Goal: Task Accomplishment & Management: Complete application form

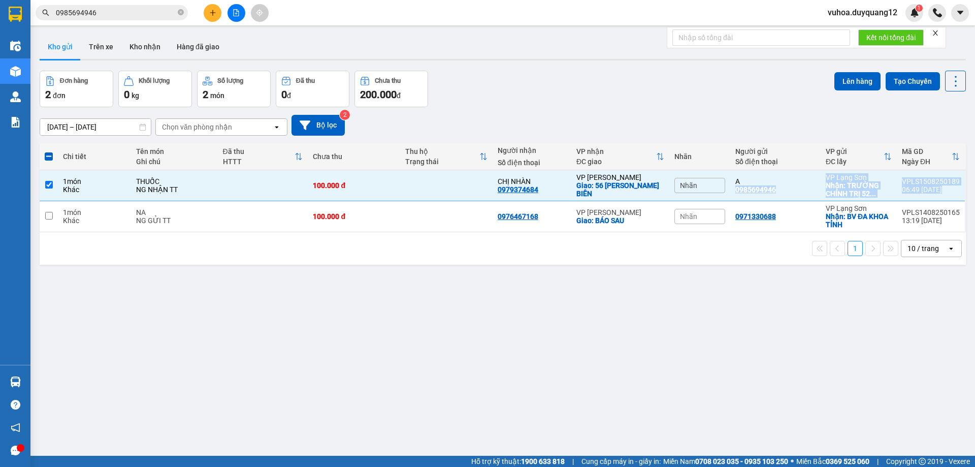
scroll to position [47, 0]
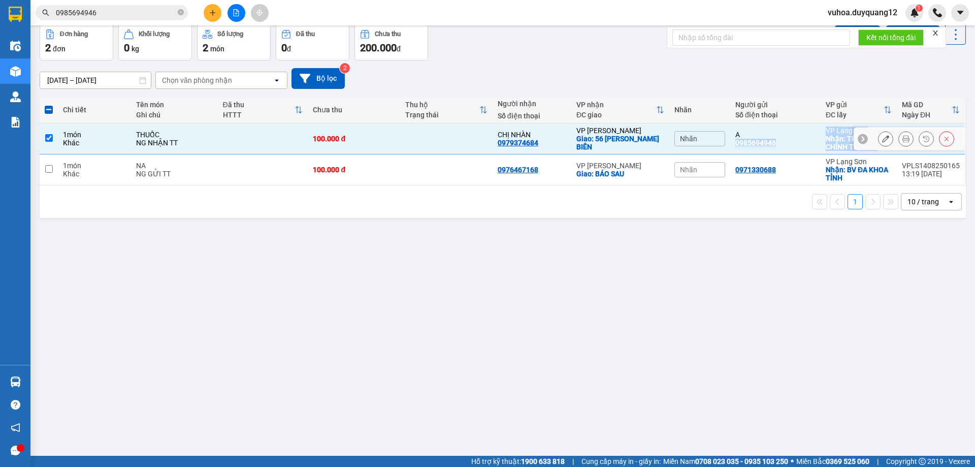
click at [45, 136] on input "checkbox" at bounding box center [49, 138] width 8 height 8
checkbox input "false"
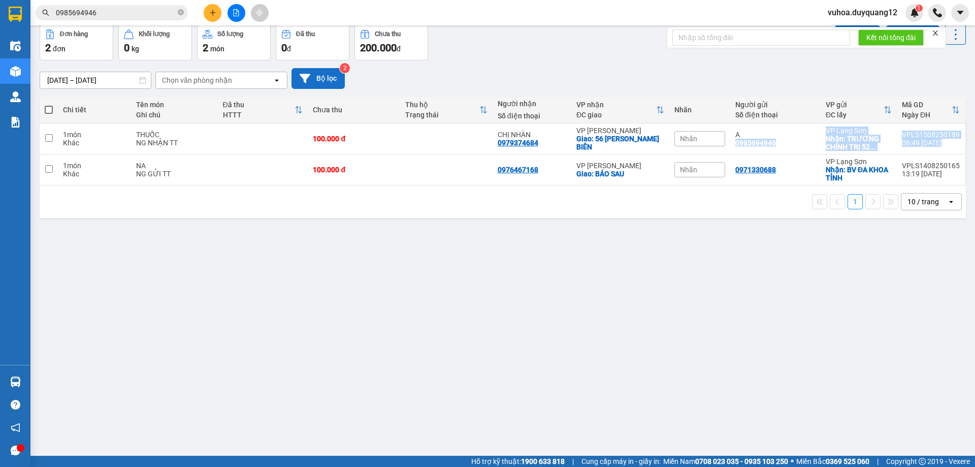
click at [311, 75] on button "Bộ lọc" at bounding box center [318, 78] width 53 height 21
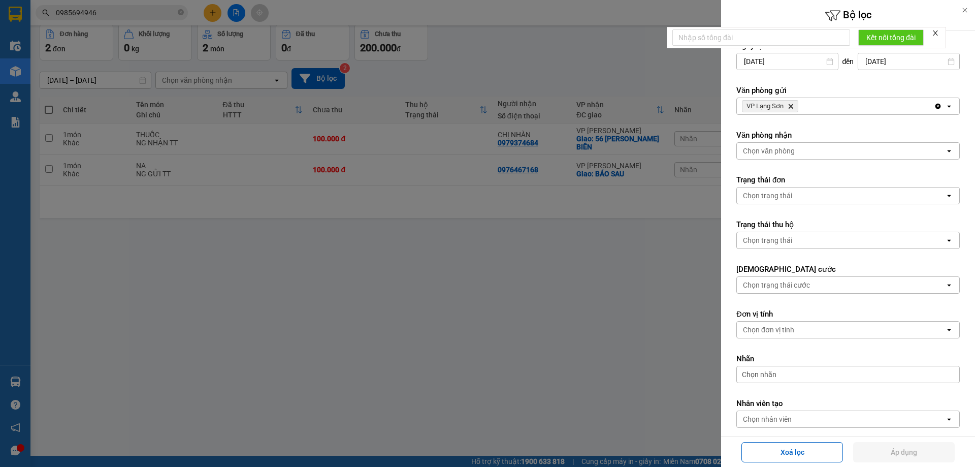
click at [861, 113] on div "VP Lạng Sơn Delete" at bounding box center [835, 106] width 197 height 16
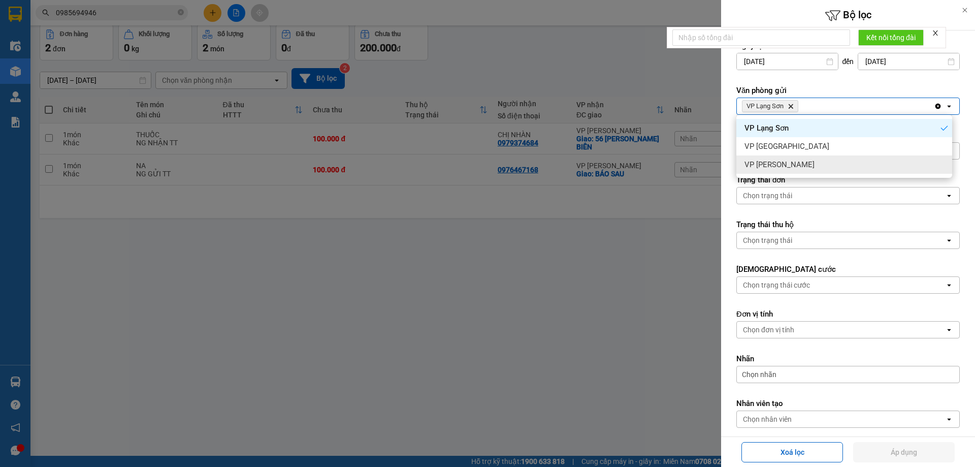
click at [797, 164] on div "VP [PERSON_NAME]" at bounding box center [845, 164] width 216 height 18
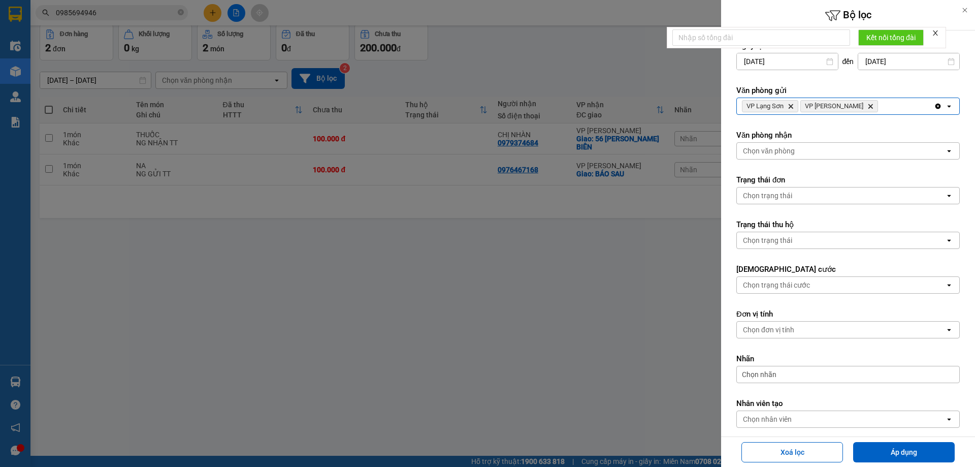
click at [800, 149] on div "Chọn văn phòng" at bounding box center [841, 151] width 208 height 16
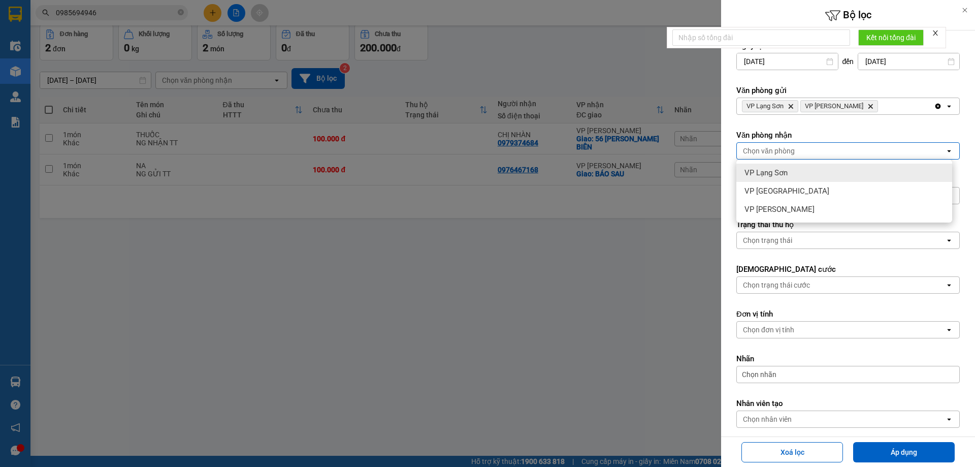
click at [777, 173] on span "VP Lạng Sơn" at bounding box center [766, 173] width 43 height 10
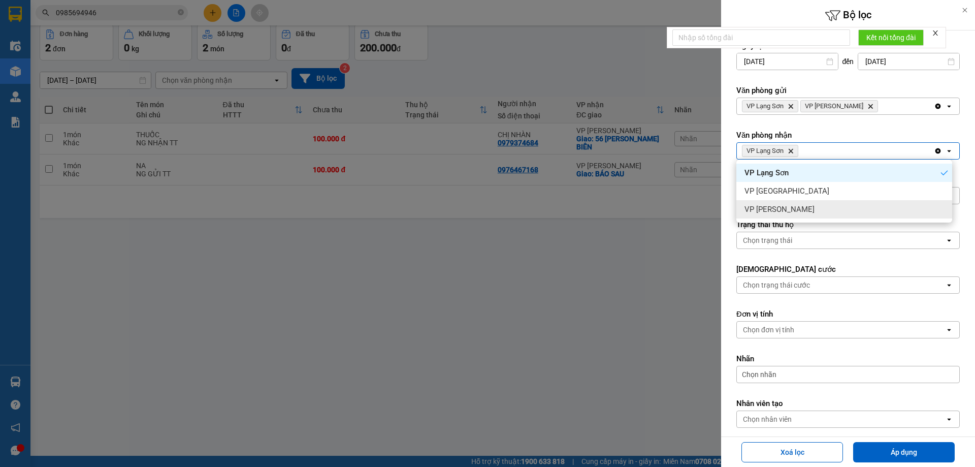
click at [790, 206] on div "VP [PERSON_NAME]" at bounding box center [845, 209] width 216 height 18
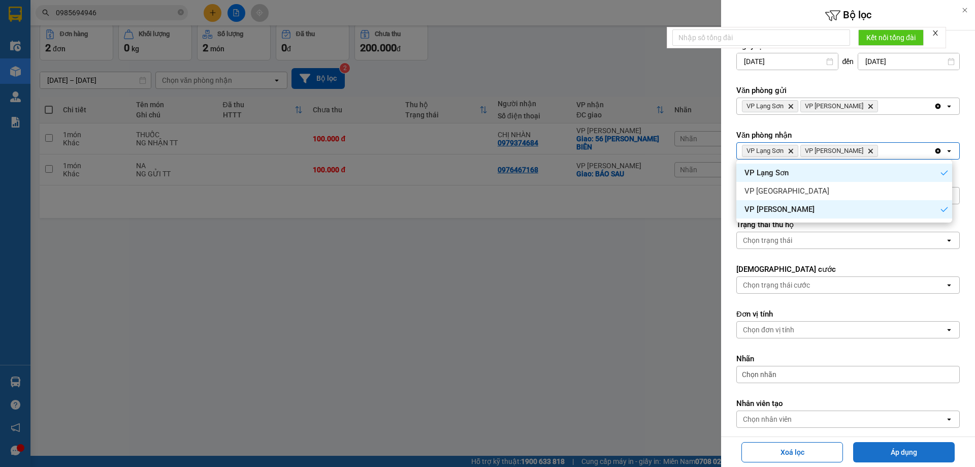
click at [899, 450] on button "Áp dụng" at bounding box center [904, 452] width 102 height 20
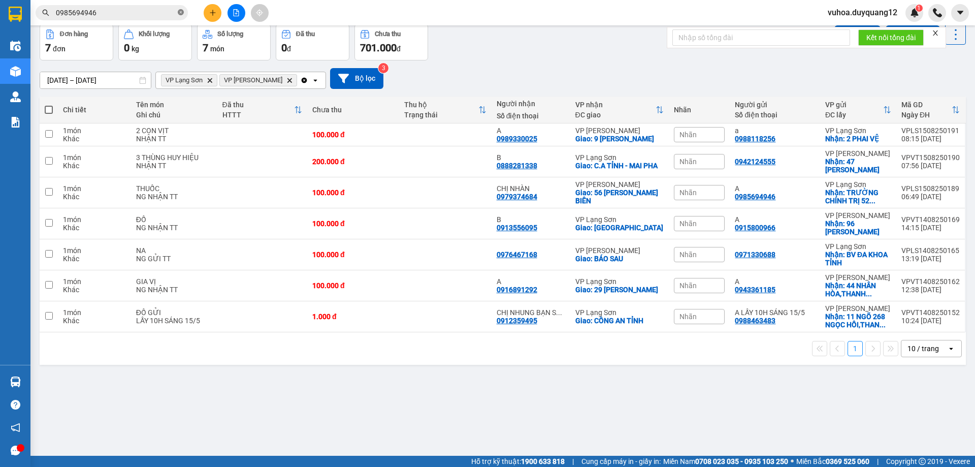
click at [181, 15] on icon "close-circle" at bounding box center [181, 12] width 6 height 6
click at [83, 11] on input "text" at bounding box center [116, 12] width 120 height 11
paste input "0921036888"
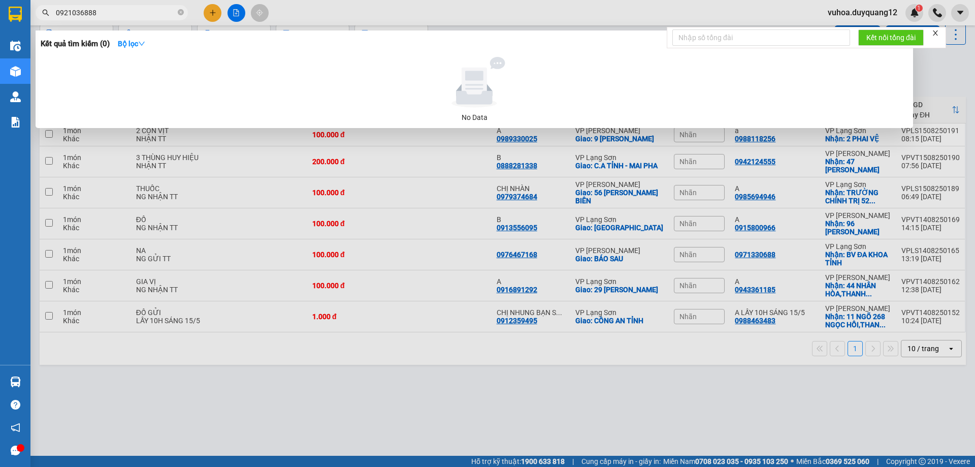
type input "0921036888"
click at [215, 11] on div at bounding box center [487, 233] width 975 height 467
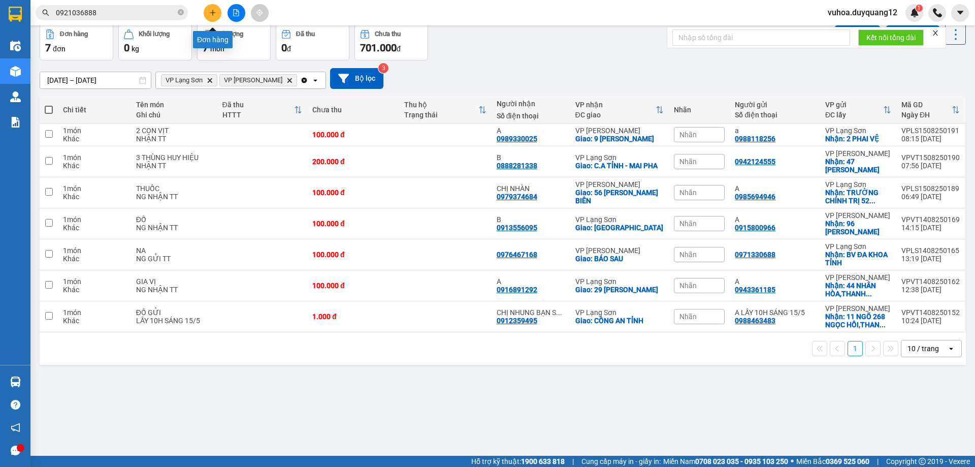
click at [214, 13] on icon "plus" at bounding box center [212, 12] width 7 height 7
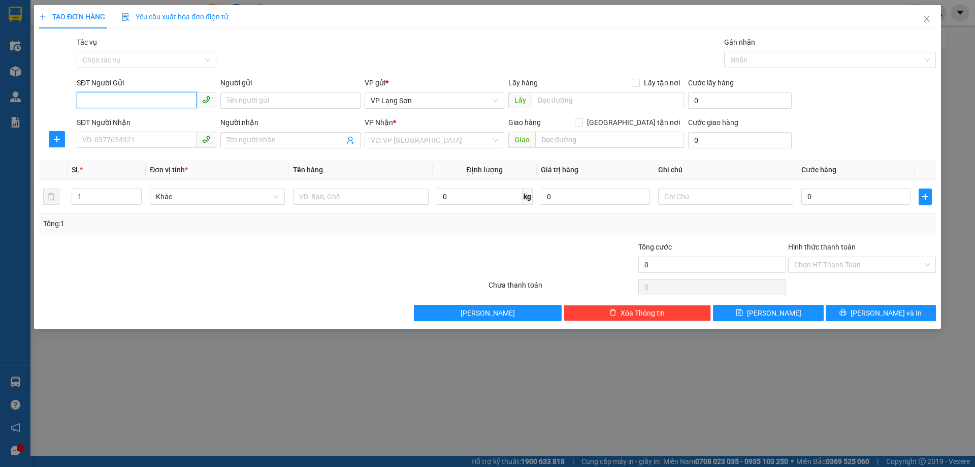
click at [118, 104] on input "SĐT Người Gửi" at bounding box center [137, 100] width 120 height 16
paste input "0921036888"
click at [85, 104] on input "0921036888" at bounding box center [137, 100] width 120 height 16
click at [454, 103] on span "VP Lạng Sơn" at bounding box center [435, 100] width 128 height 15
type input "0921036888"
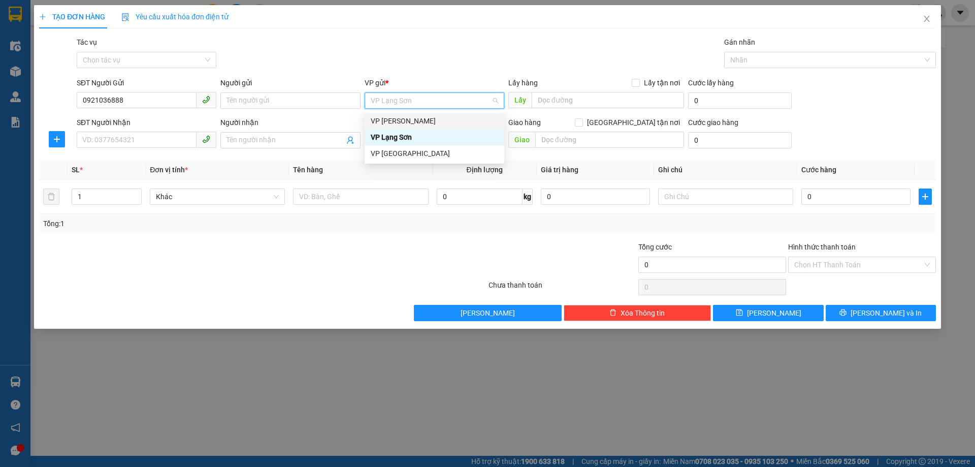
click at [405, 121] on div "VP [PERSON_NAME]" at bounding box center [435, 120] width 128 height 11
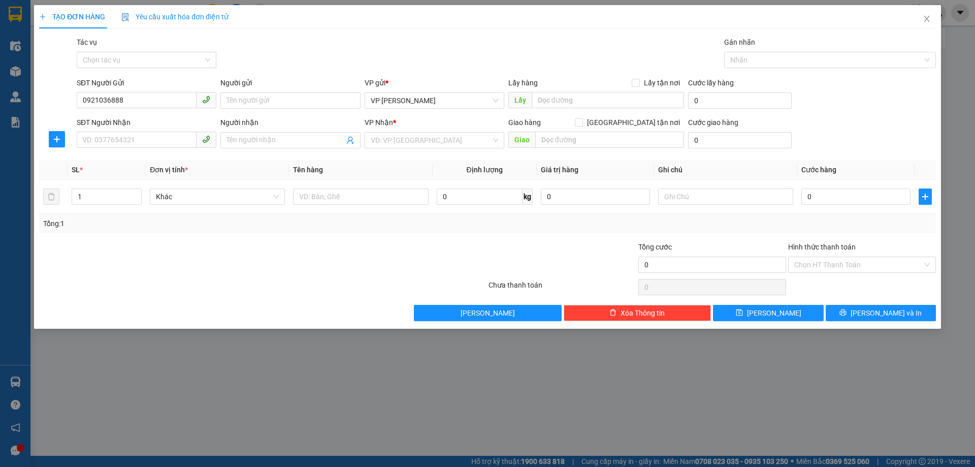
click at [375, 397] on div "TẠO ĐƠN HÀNG Yêu cầu xuất hóa đơn điện tử Transit Pickup Surcharge Ids Transit …" at bounding box center [487, 233] width 975 height 467
click at [960, 60] on div "TẠO ĐƠN HÀNG Yêu cầu xuất hóa đơn điện tử Transit Pickup Surcharge Ids Transit …" at bounding box center [487, 233] width 975 height 467
click at [928, 19] on icon "close" at bounding box center [927, 19] width 8 height 8
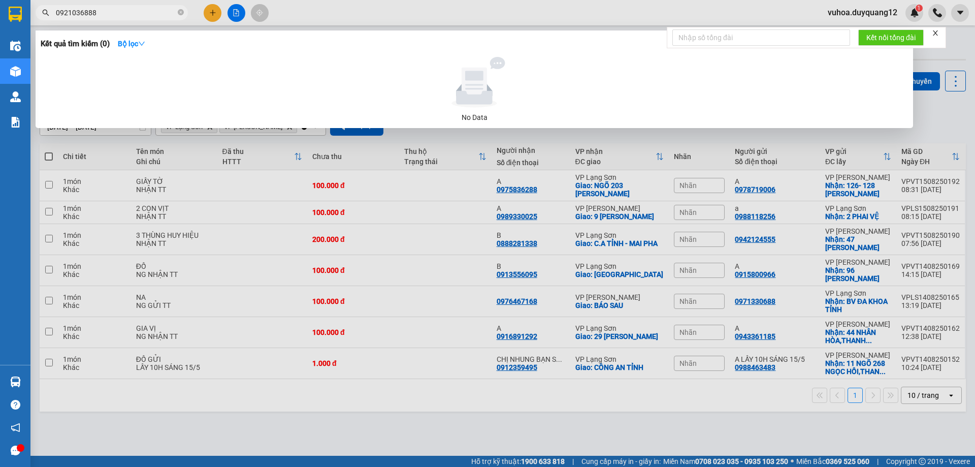
click at [127, 16] on input "0921036888" at bounding box center [116, 12] width 120 height 11
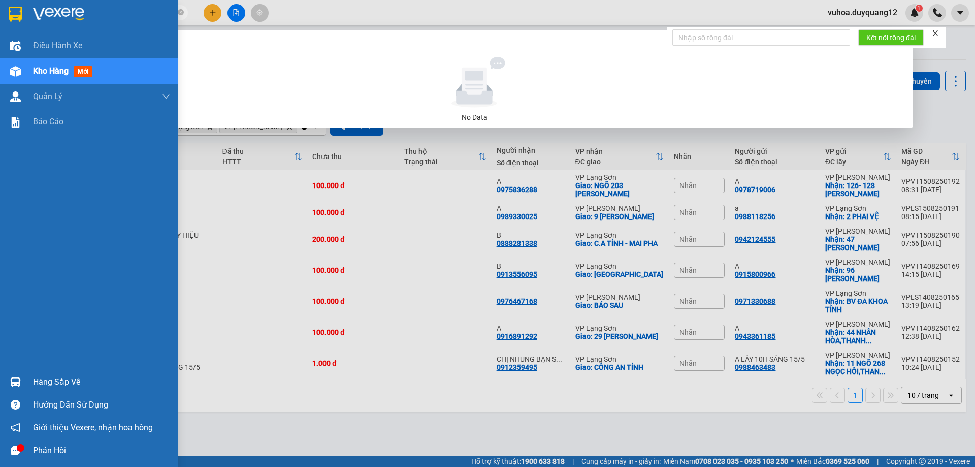
drag, startPoint x: 103, startPoint y: 17, endPoint x: 0, endPoint y: 8, distance: 103.0
click at [0, 8] on section "Kết quả tìm kiếm ( 0 ) Bộ lọc No Data 0921036888 vuhoa.duyquang12 1 Điều hành x…" at bounding box center [487, 233] width 975 height 467
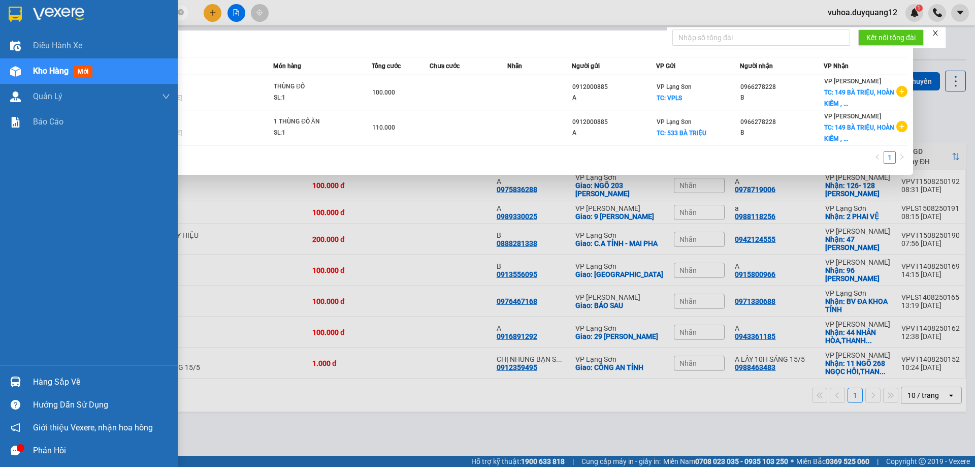
type input "0912000879"
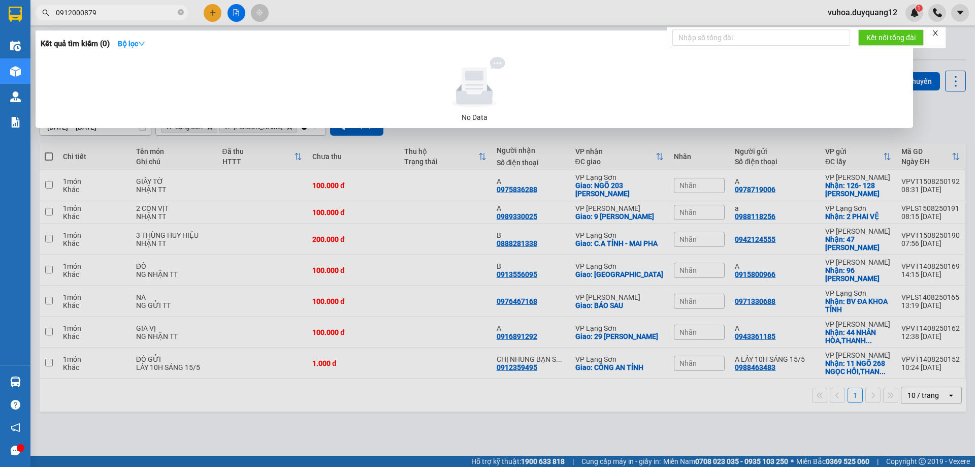
drag, startPoint x: 181, startPoint y: 14, endPoint x: 155, endPoint y: 46, distance: 41.9
click at [181, 14] on icon "close-circle" at bounding box center [181, 12] width 6 height 6
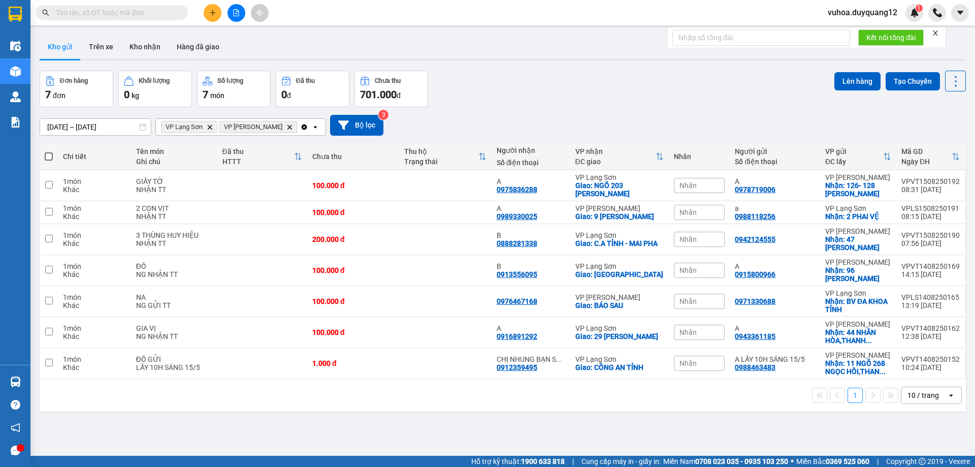
click at [560, 119] on div "[DATE] – [DATE] Press the down arrow key to interact with the calendar and sele…" at bounding box center [503, 125] width 927 height 21
click at [209, 13] on icon "plus" at bounding box center [212, 12] width 7 height 7
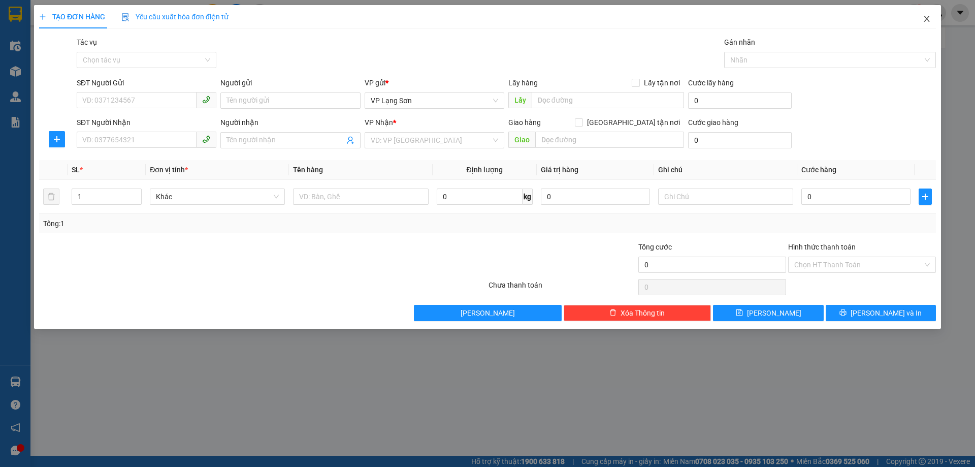
click at [925, 17] on icon "close" at bounding box center [927, 19] width 8 height 8
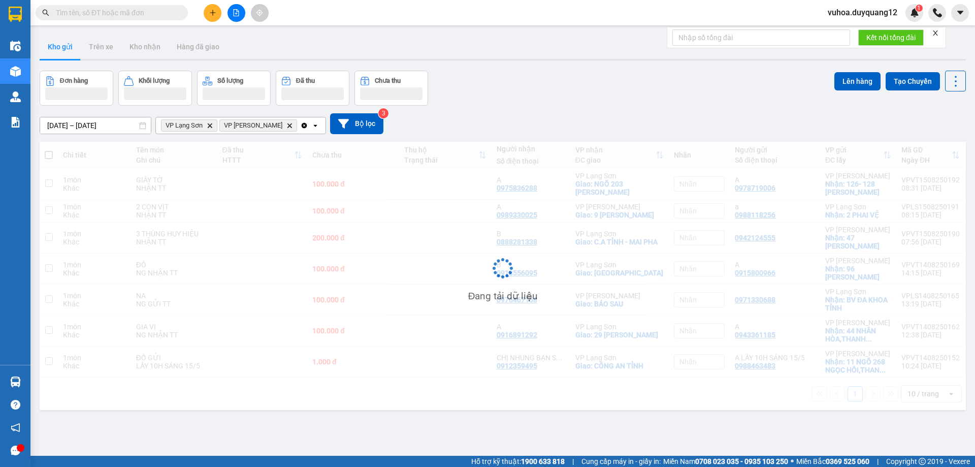
click at [109, 11] on input "text" at bounding box center [116, 12] width 120 height 11
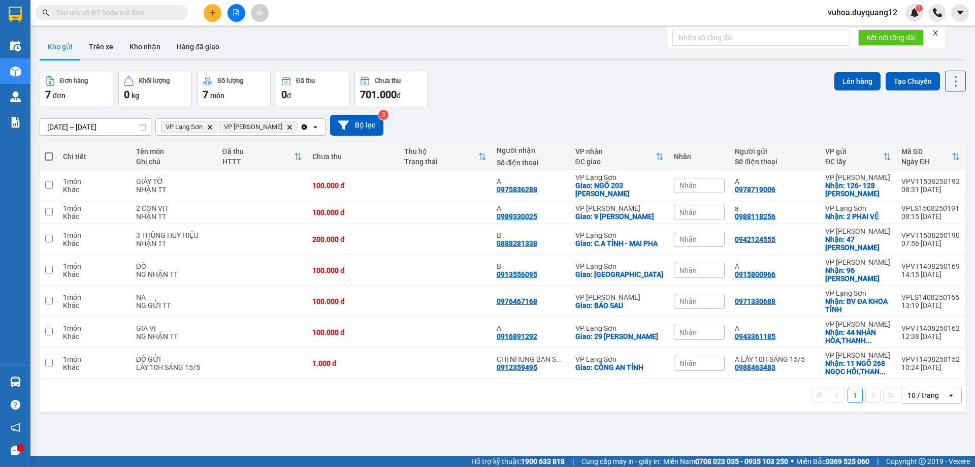
paste input "0395926605"
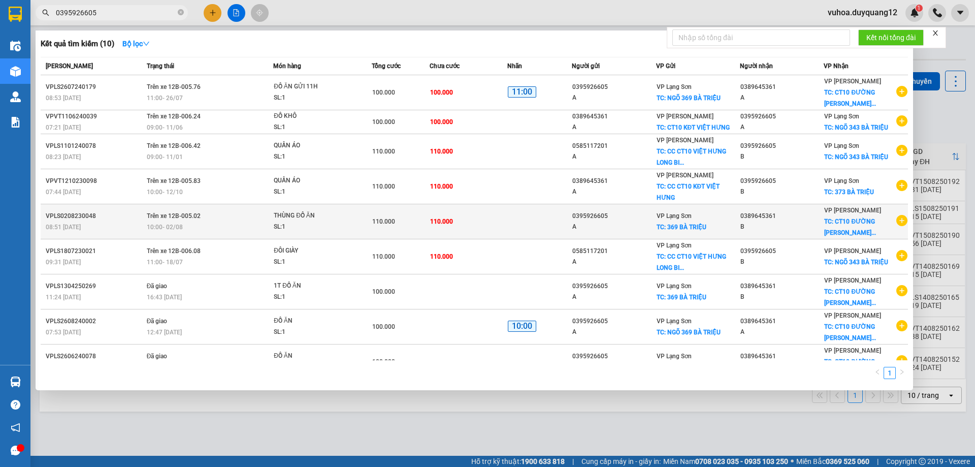
type input "0395926605"
click at [897, 215] on icon "plus-circle" at bounding box center [902, 220] width 11 height 11
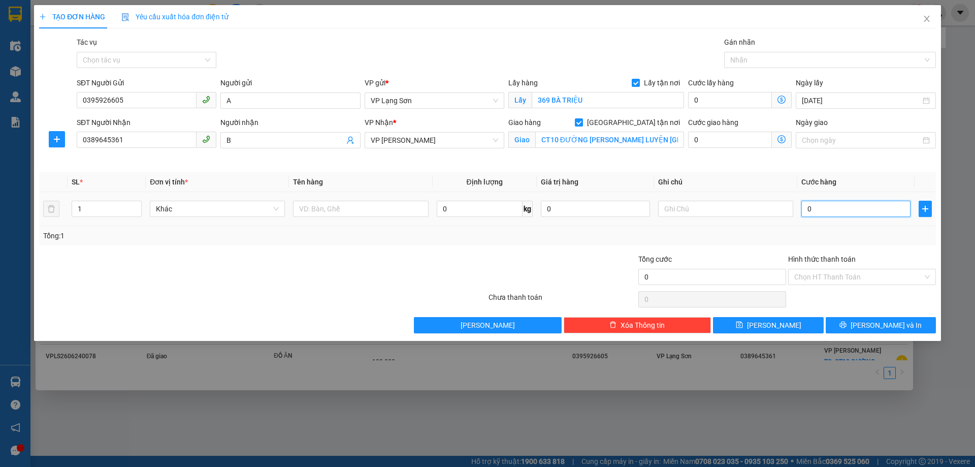
click at [813, 208] on input "0" at bounding box center [856, 209] width 109 height 16
type input "1"
type input "10"
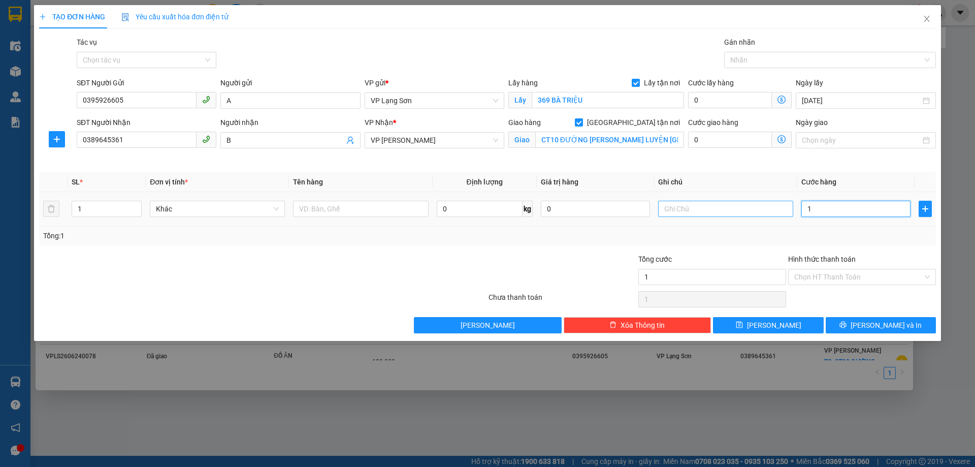
type input "10"
type input "100"
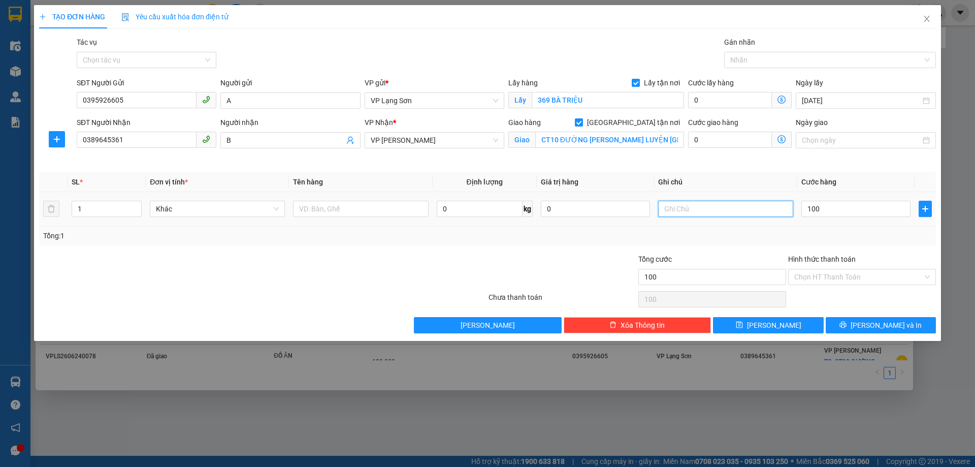
type input "100.000"
click at [740, 204] on input "text" at bounding box center [725, 209] width 135 height 16
type input "NG GỬI TT"
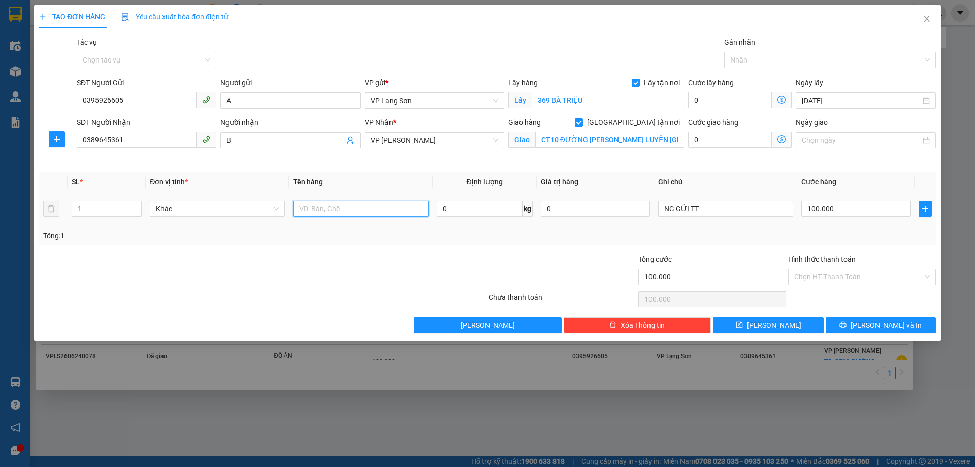
click at [330, 207] on input "text" at bounding box center [360, 209] width 135 height 16
type input "D"
type input "ĐỒ ĂN"
click at [787, 324] on button "[PERSON_NAME]" at bounding box center [768, 325] width 110 height 16
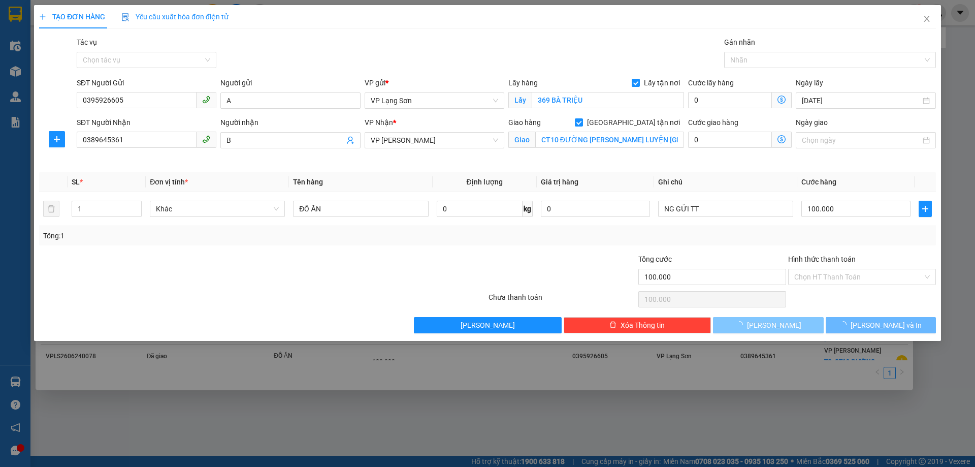
checkbox input "false"
type input "0"
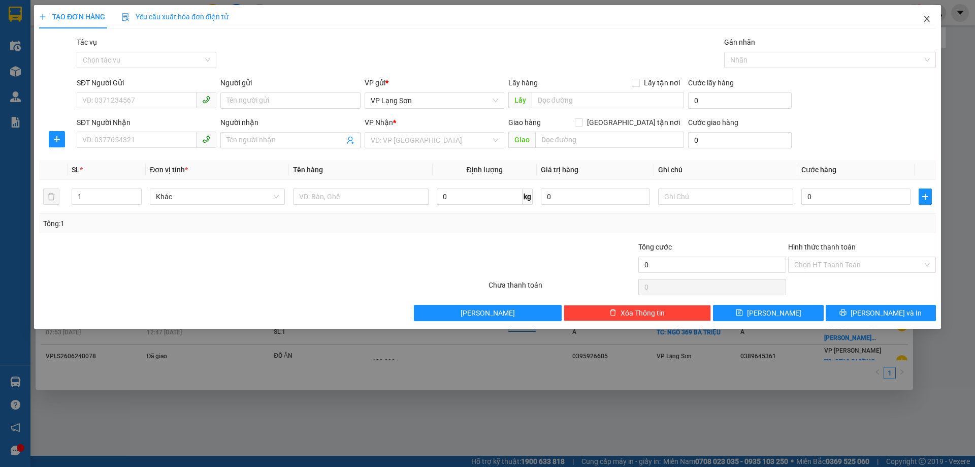
drag, startPoint x: 925, startPoint y: 21, endPoint x: 975, endPoint y: 249, distance: 234.1
click at [925, 20] on icon "close" at bounding box center [927, 19] width 8 height 8
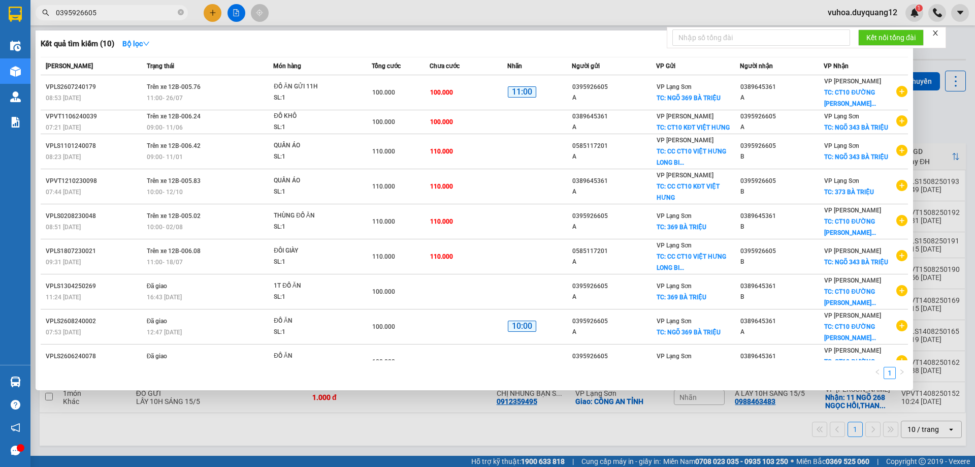
click at [939, 125] on div at bounding box center [487, 233] width 975 height 467
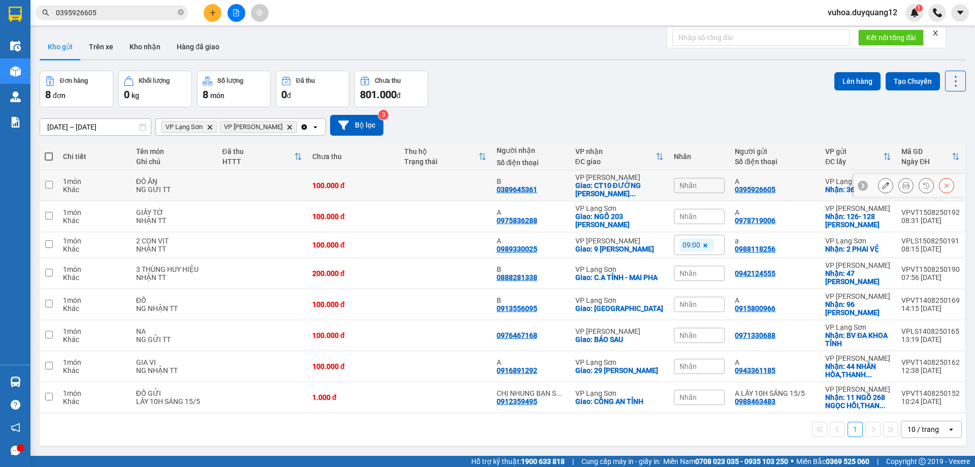
click at [692, 186] on span "Nhãn" at bounding box center [688, 185] width 17 height 8
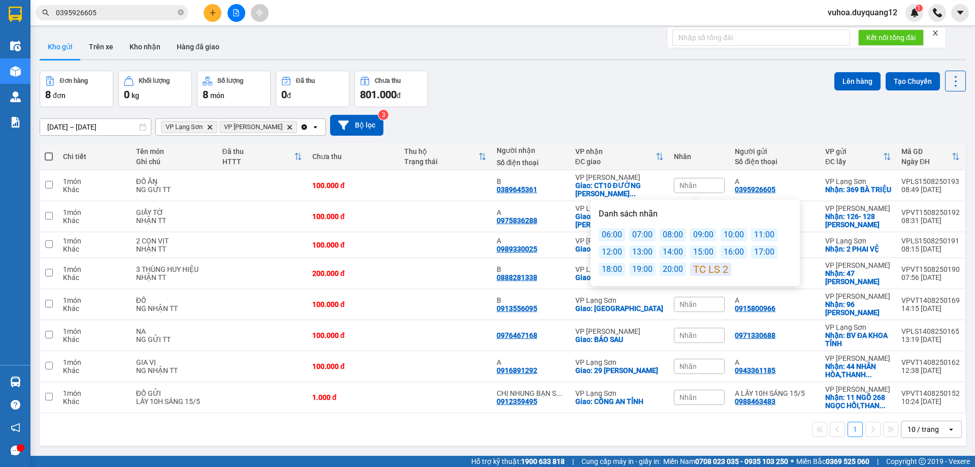
click at [735, 233] on div "10:00" at bounding box center [734, 234] width 26 height 13
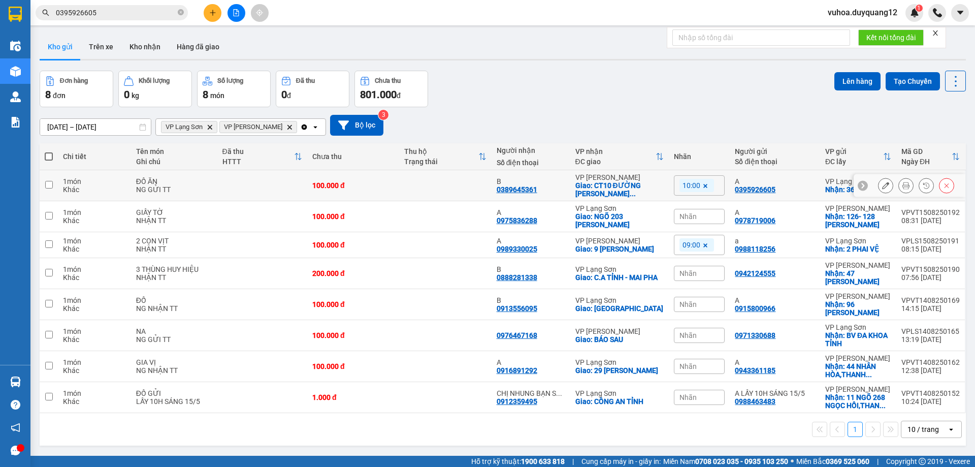
click at [858, 186] on div at bounding box center [863, 185] width 10 height 10
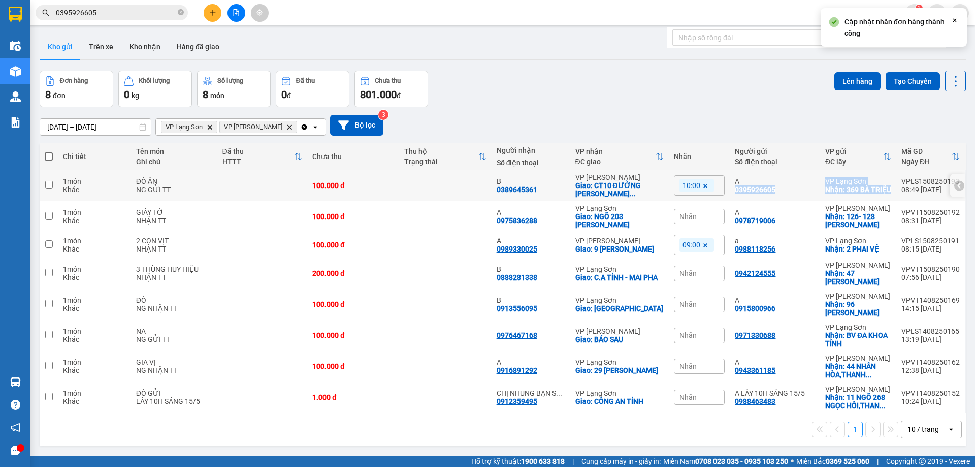
drag, startPoint x: 732, startPoint y: 189, endPoint x: 859, endPoint y: 199, distance: 127.3
click at [859, 199] on tr "1 món Khác ĐỒ ĂN NG GỬI TT 100.000 đ B 0389645361 VP [PERSON_NAME]: CT10 ĐƯỜNG …" at bounding box center [503, 185] width 927 height 31
checkbox input "true"
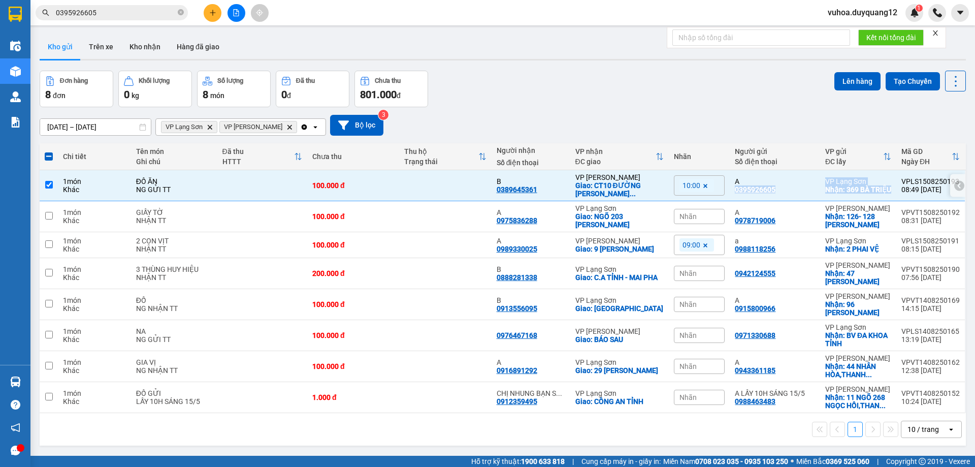
copy tr "0395926605 VP [GEOGRAPHIC_DATA]: 369 BÀ TRIỆU"
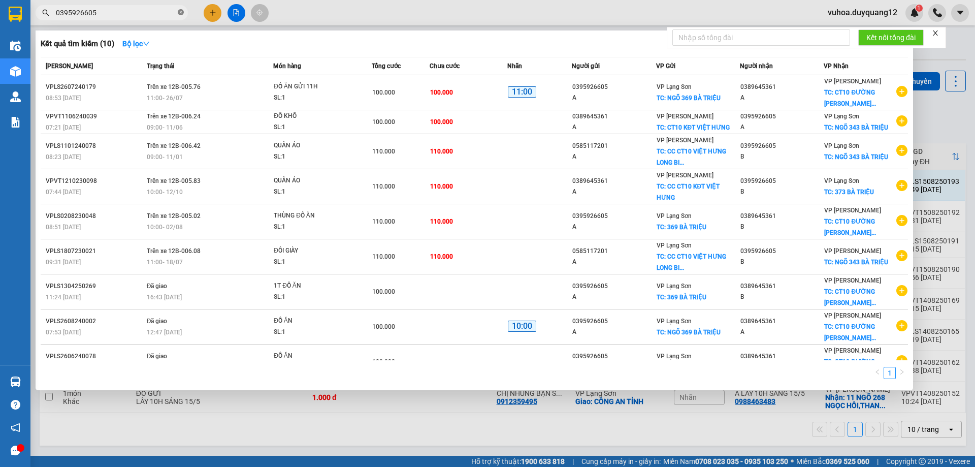
click at [179, 11] on icon "close-circle" at bounding box center [181, 12] width 6 height 6
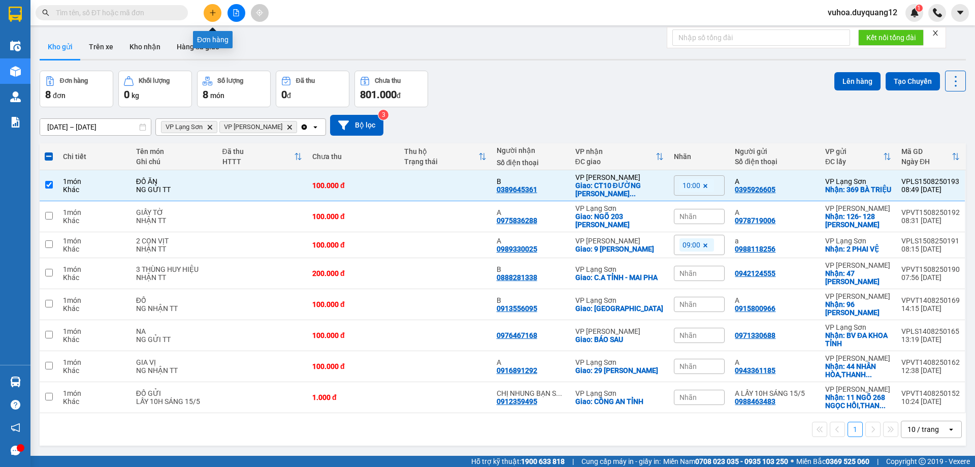
click at [211, 15] on icon "plus" at bounding box center [212, 12] width 7 height 7
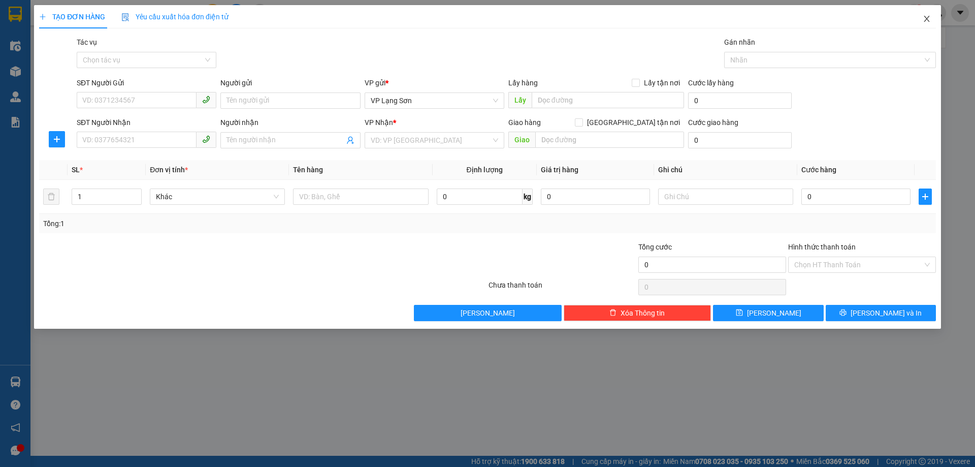
drag, startPoint x: 928, startPoint y: 16, endPoint x: 37, endPoint y: 19, distance: 891.1
click at [928, 16] on icon "close" at bounding box center [927, 19] width 8 height 8
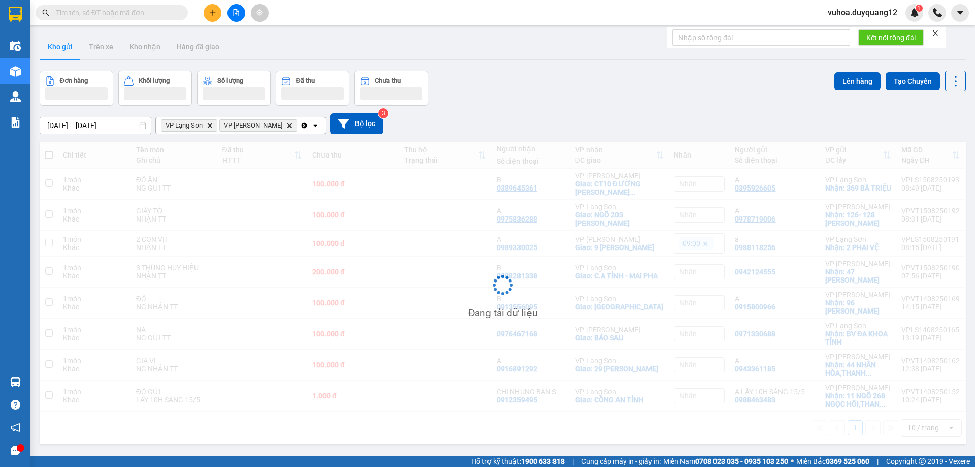
click at [131, 13] on input "text" at bounding box center [116, 12] width 120 height 11
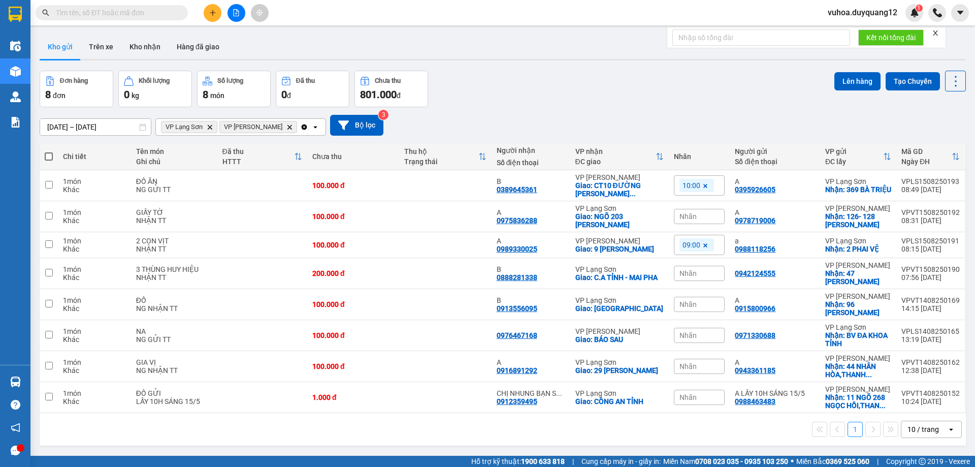
paste input "0357089688"
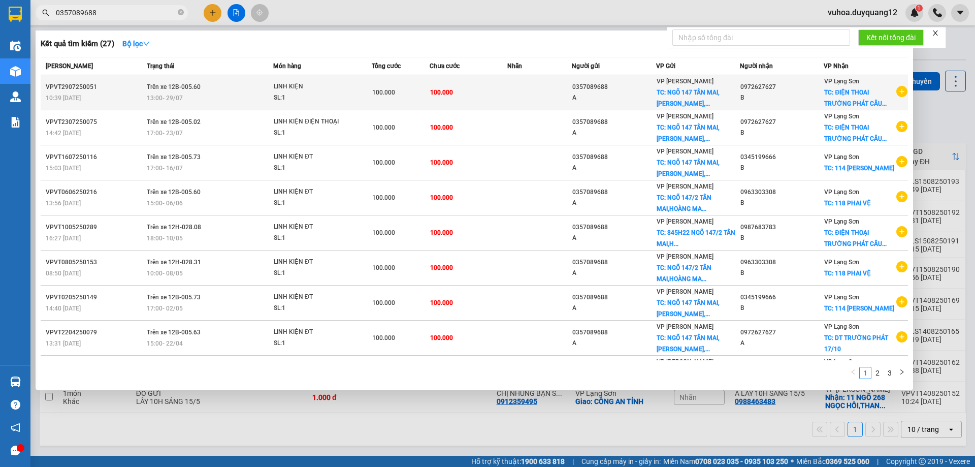
type input "0357089688"
click at [897, 90] on icon "plus-circle" at bounding box center [902, 91] width 11 height 11
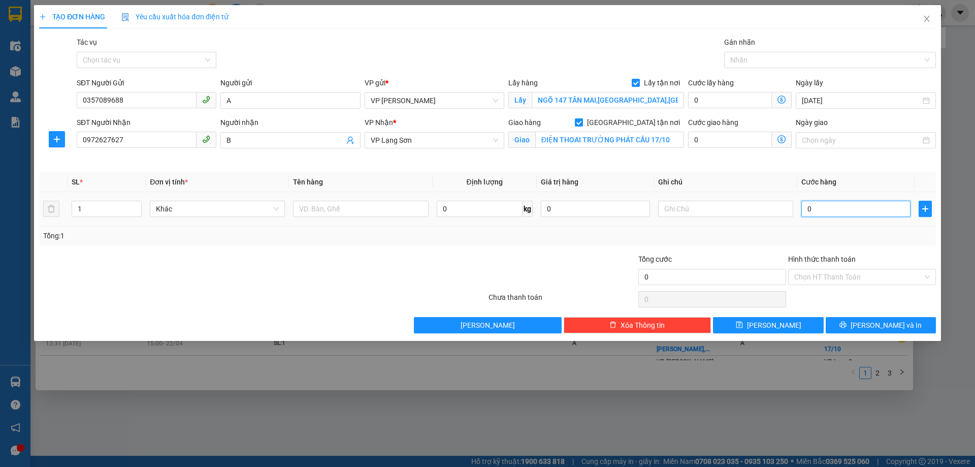
click at [824, 206] on input "0" at bounding box center [856, 209] width 109 height 16
type input "118 PHAI VỆ"
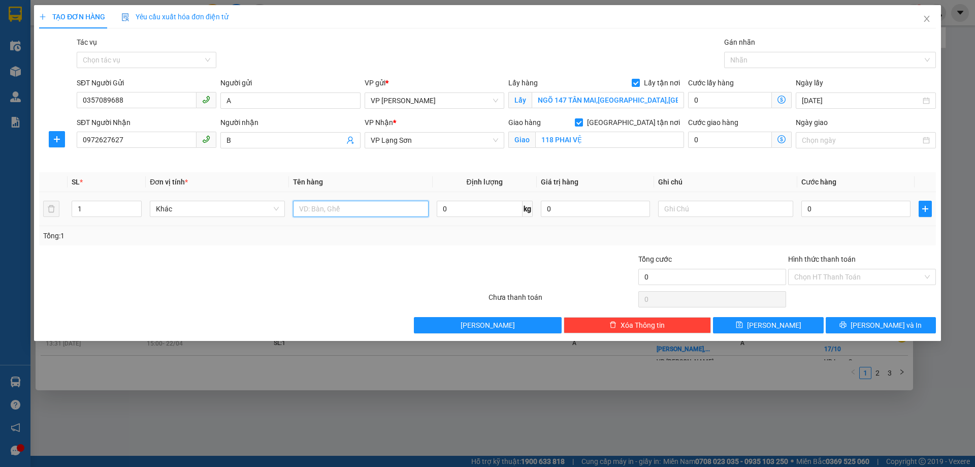
click at [362, 214] on input "text" at bounding box center [360, 209] width 135 height 16
type input "LINH KIỆN"
drag, startPoint x: 135, startPoint y: 139, endPoint x: 26, endPoint y: 132, distance: 109.0
click at [26, 132] on div "TẠO ĐƠN HÀNG Yêu cầu xuất hóa đơn điện tử Transit Pickup Surcharge Ids Transit …" at bounding box center [487, 233] width 975 height 467
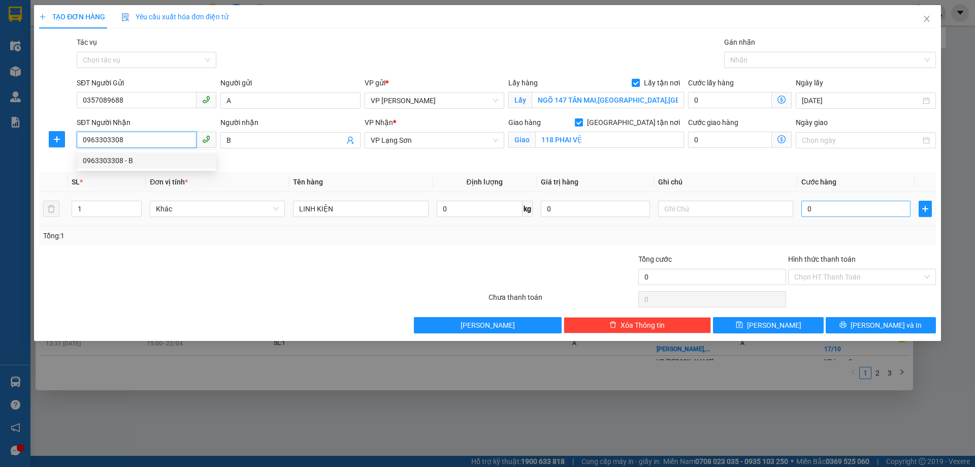
type input "0963303308"
click at [864, 214] on input "0" at bounding box center [856, 209] width 109 height 16
type input "1"
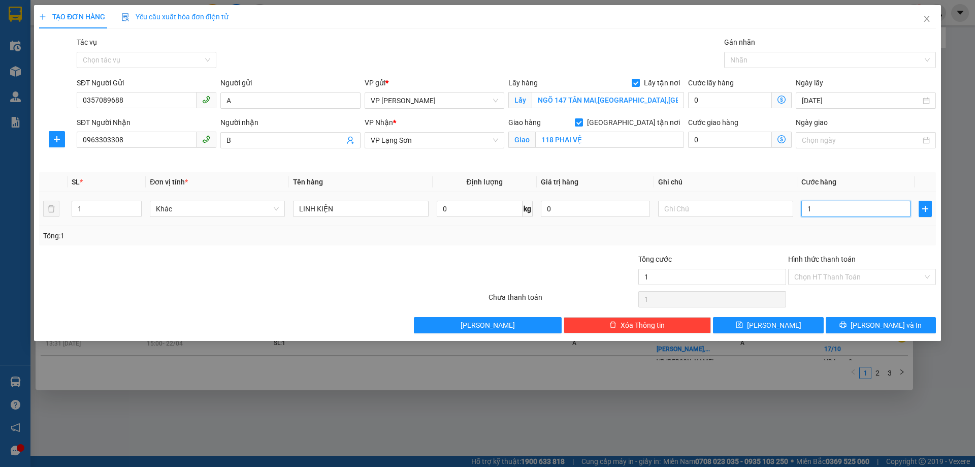
type input "10"
type input "100"
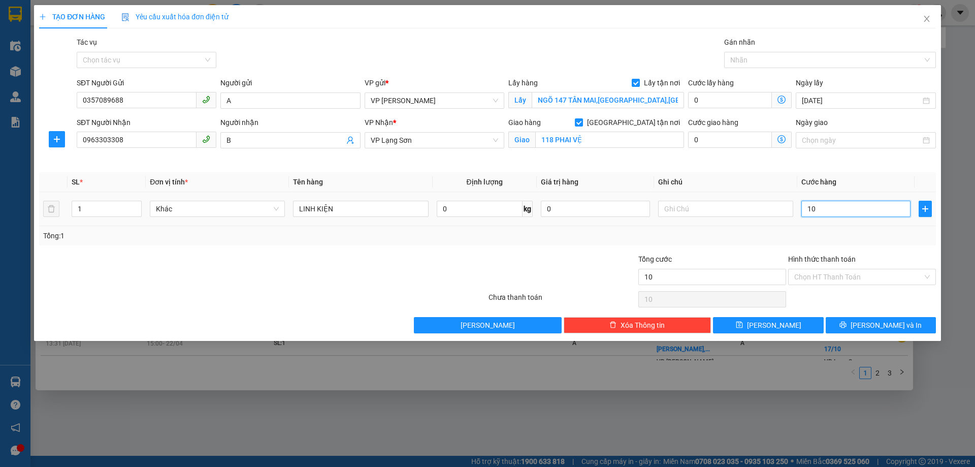
type input "100"
type input "100.000"
click at [724, 211] on input "text" at bounding box center [725, 209] width 135 height 16
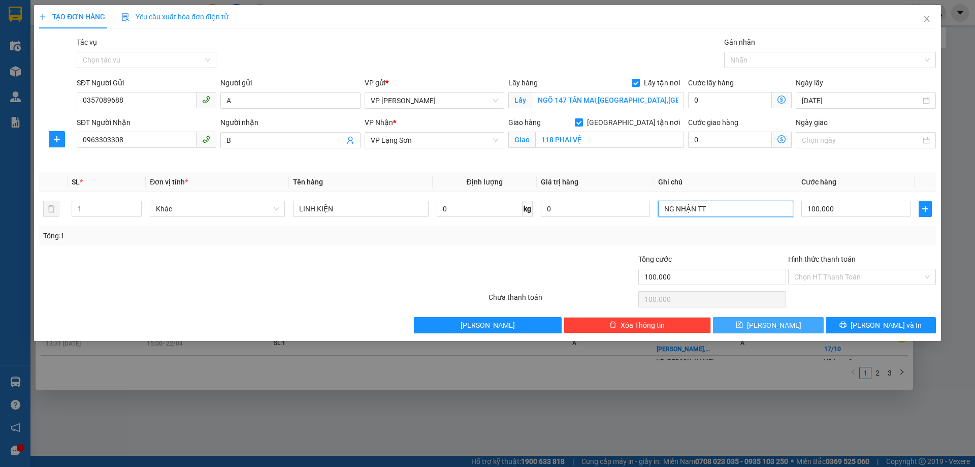
type input "NG NHẬN TT"
click at [784, 322] on button "[PERSON_NAME]" at bounding box center [768, 325] width 110 height 16
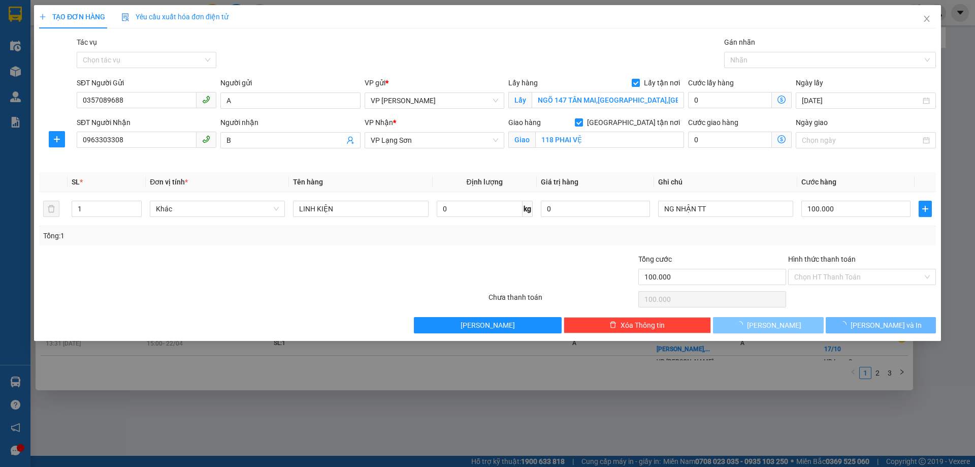
checkbox input "false"
type input "0"
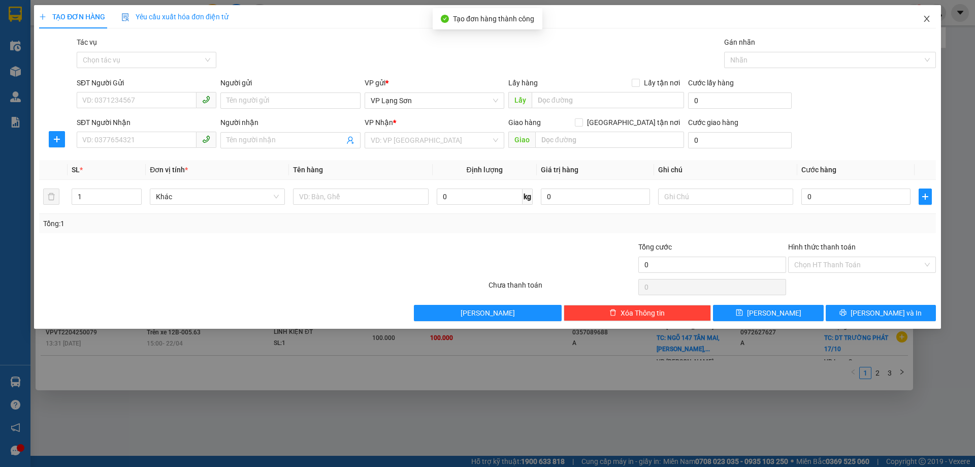
drag, startPoint x: 926, startPoint y: 17, endPoint x: 924, endPoint y: 208, distance: 191.5
click at [927, 18] on icon "close" at bounding box center [927, 19] width 8 height 8
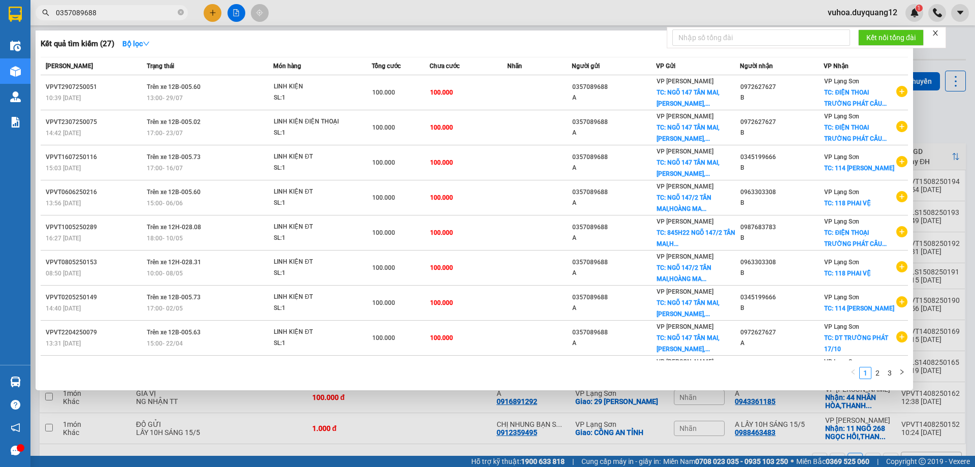
drag, startPoint x: 601, startPoint y: 443, endPoint x: 611, endPoint y: 426, distance: 19.3
click at [600, 443] on div at bounding box center [487, 233] width 975 height 467
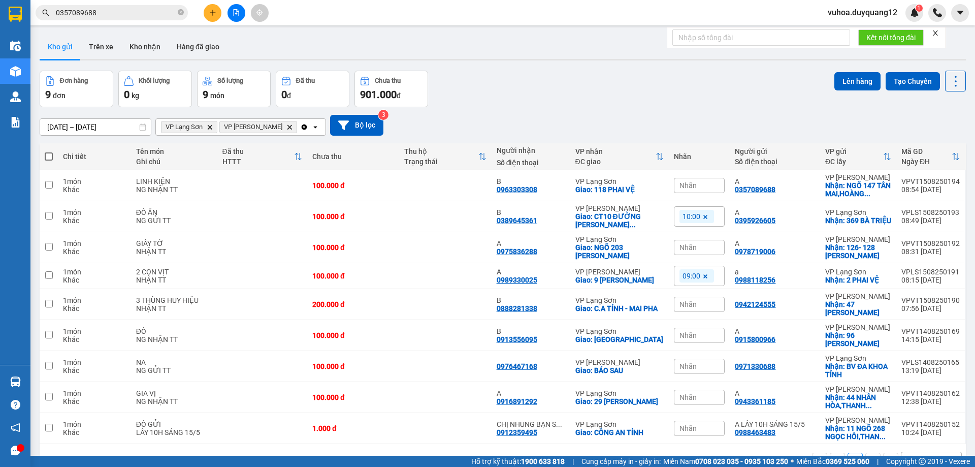
click at [704, 216] on icon at bounding box center [706, 217] width 4 height 4
click at [700, 213] on div "Nhãn" at bounding box center [699, 216] width 51 height 15
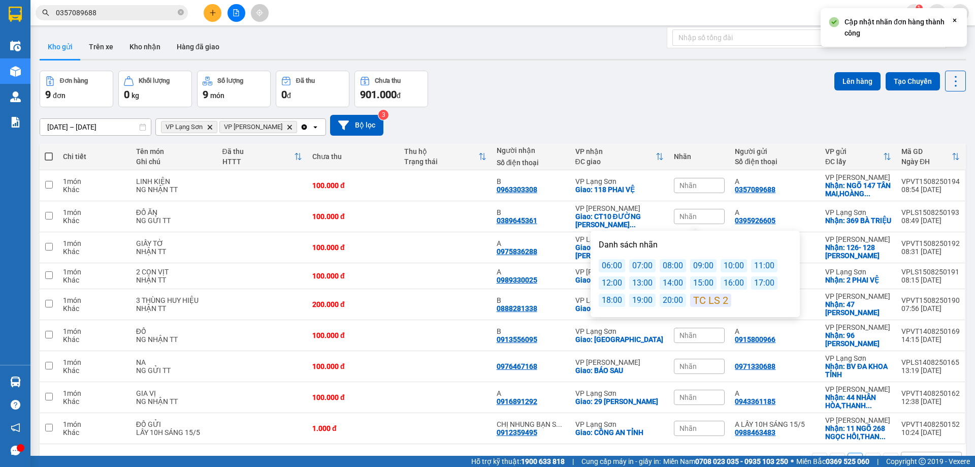
click at [755, 269] on div "11:00" at bounding box center [764, 265] width 26 height 13
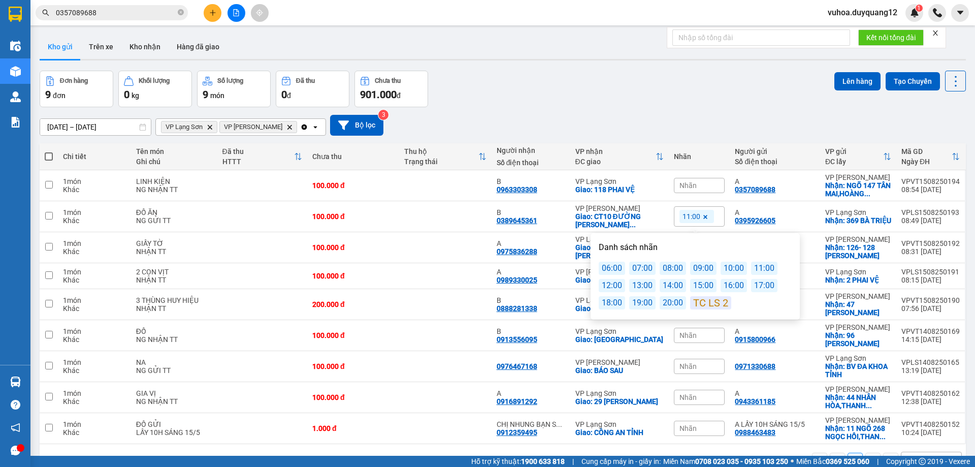
drag, startPoint x: 616, startPoint y: 100, endPoint x: 559, endPoint y: 105, distance: 57.1
click at [613, 100] on div "Đơn hàng 9 đơn Khối lượng 0 kg Số lượng 9 món Đã thu 0 đ Chưa thu 901.000 đ Lên…" at bounding box center [503, 89] width 927 height 37
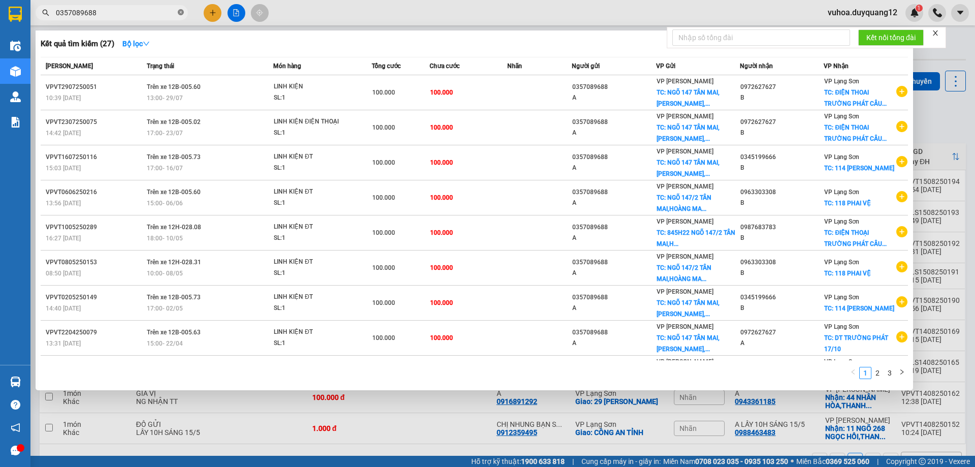
click at [179, 15] on icon "close-circle" at bounding box center [181, 12] width 6 height 6
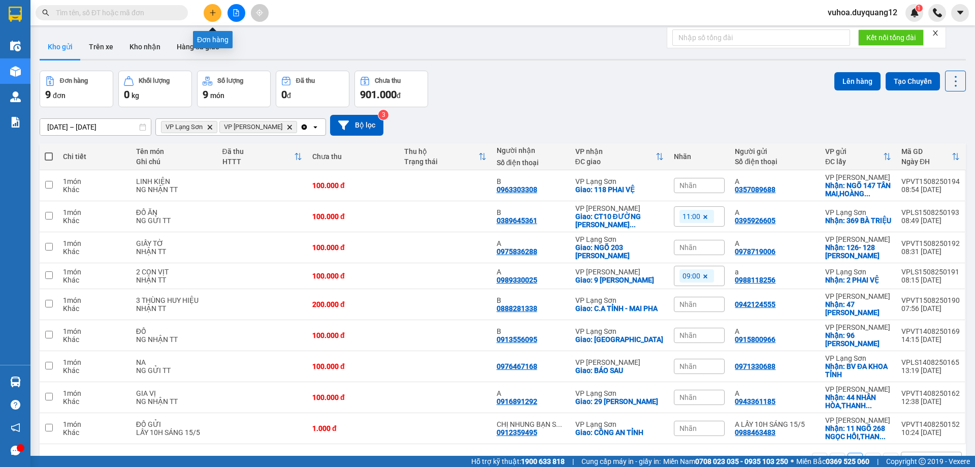
click at [211, 11] on icon "plus" at bounding box center [212, 12] width 7 height 7
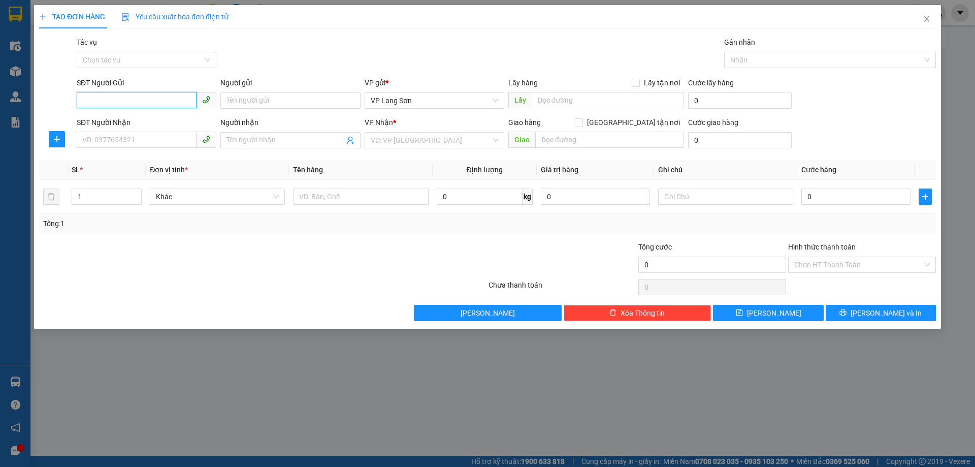
click at [143, 103] on input "SĐT Người Gửi" at bounding box center [137, 100] width 120 height 16
paste input "0793334573"
type input "0793334573"
click at [541, 103] on input "text" at bounding box center [608, 100] width 152 height 16
type input "D"
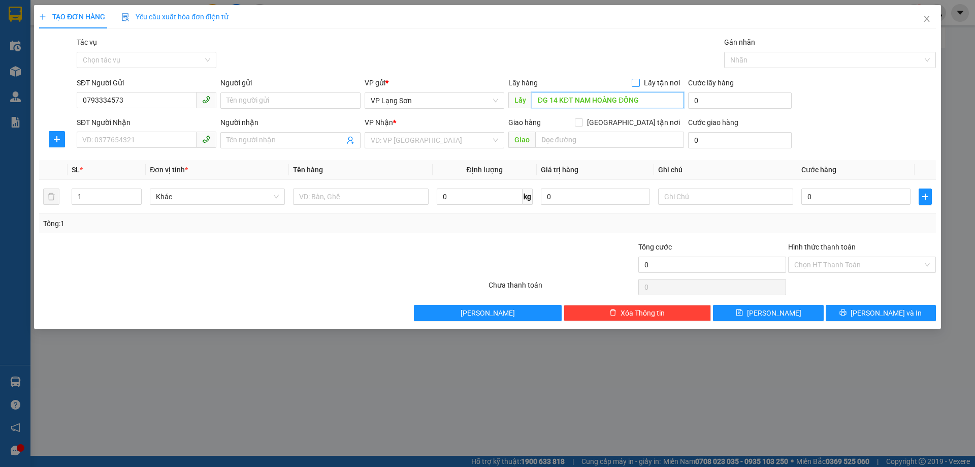
type input "ĐG 14 KĐT NAM HOÀNG ĐỒNG"
click at [639, 83] on input "Lấy tận nơi" at bounding box center [635, 82] width 7 height 7
checkbox input "true"
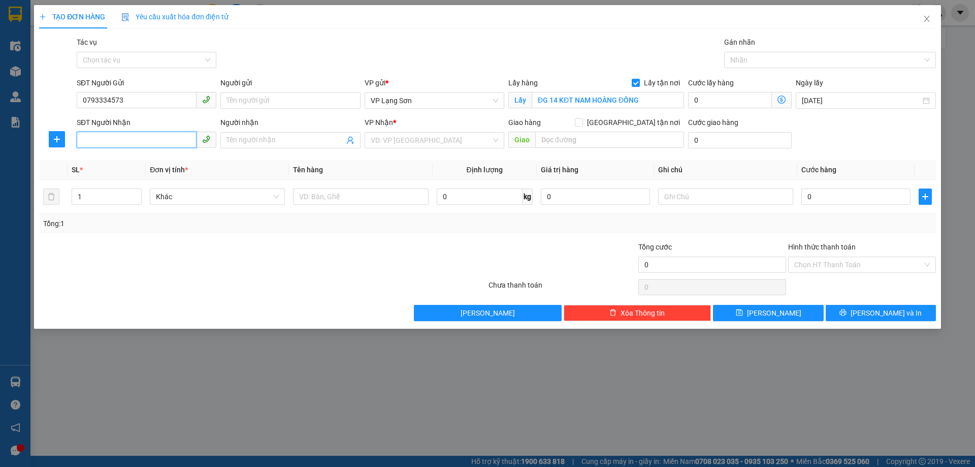
click at [103, 137] on input "SĐT Người Nhận" at bounding box center [137, 140] width 120 height 16
click at [85, 98] on input "0793334573" at bounding box center [137, 100] width 120 height 16
type input "0793334573"
click at [87, 135] on input "SĐT Người Nhận" at bounding box center [137, 140] width 120 height 16
click at [386, 141] on input "search" at bounding box center [431, 140] width 120 height 15
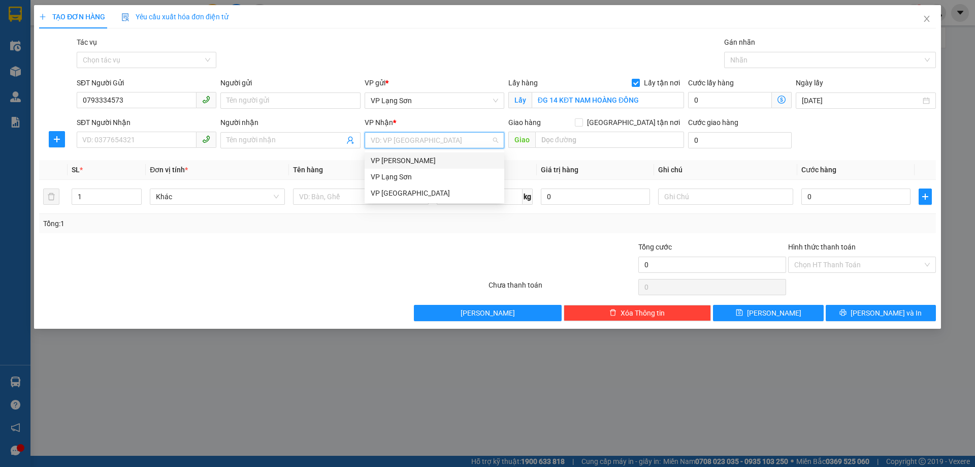
click at [401, 166] on div "VP [PERSON_NAME]" at bounding box center [435, 160] width 140 height 16
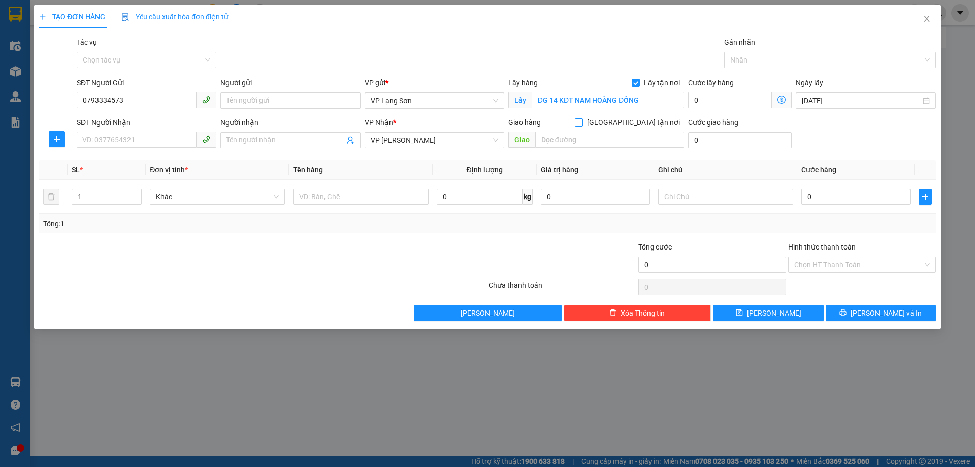
click at [582, 124] on input "[GEOGRAPHIC_DATA] tận nơi" at bounding box center [578, 121] width 7 height 7
checkbox input "true"
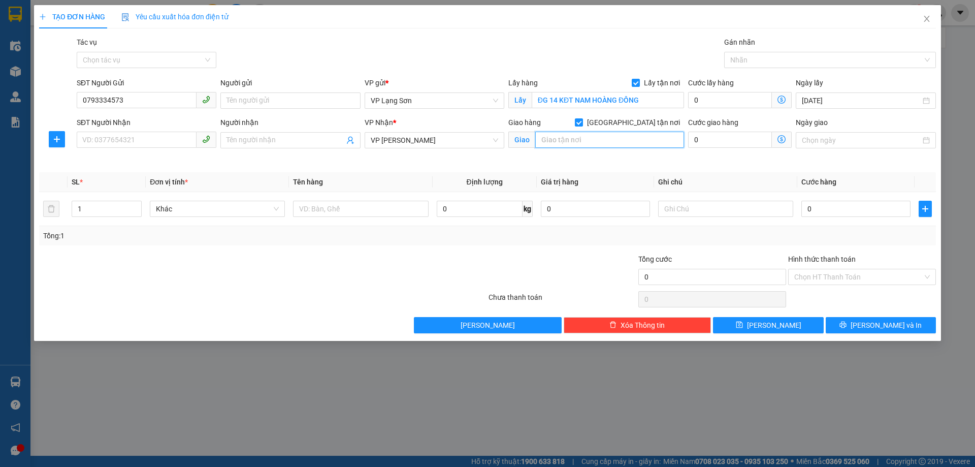
click at [587, 141] on input "text" at bounding box center [609, 140] width 149 height 16
type input "5 TRUNG KÍNH"
click at [115, 143] on input "SĐT Người Nhận" at bounding box center [137, 140] width 120 height 16
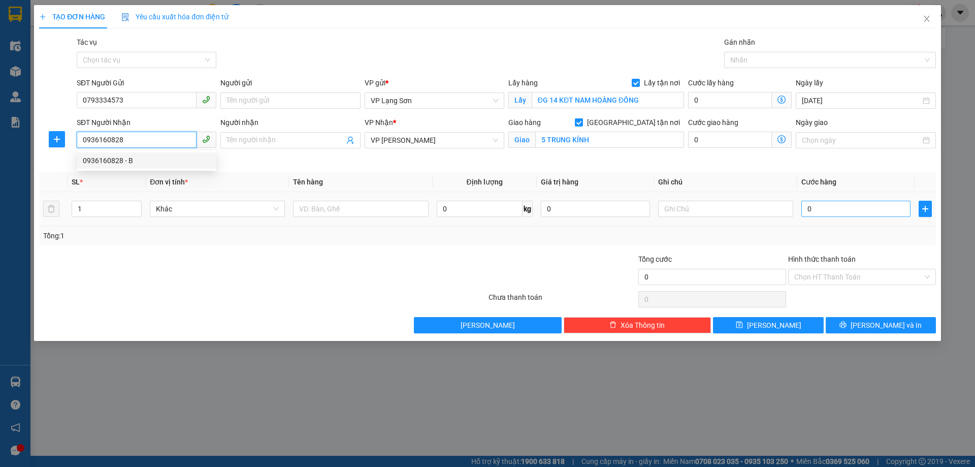
type input "0936160828"
click at [861, 216] on input "0" at bounding box center [856, 209] width 109 height 16
type input "1"
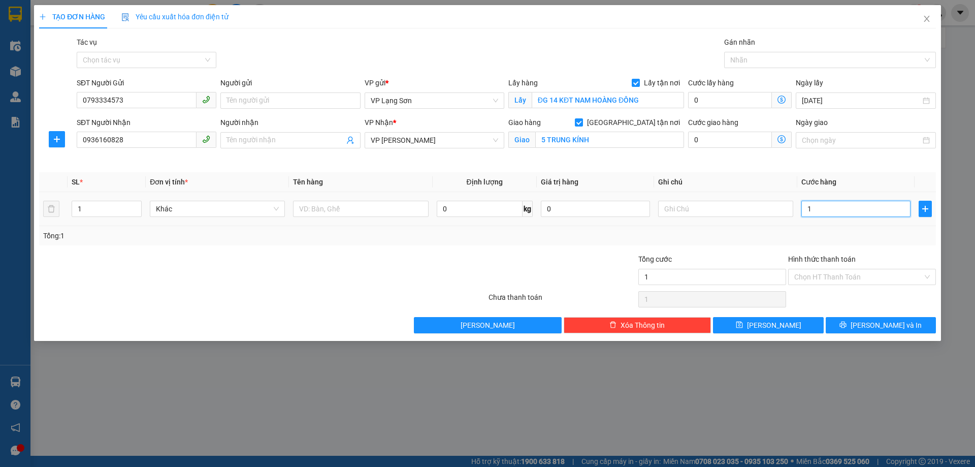
type input "10"
type input "100"
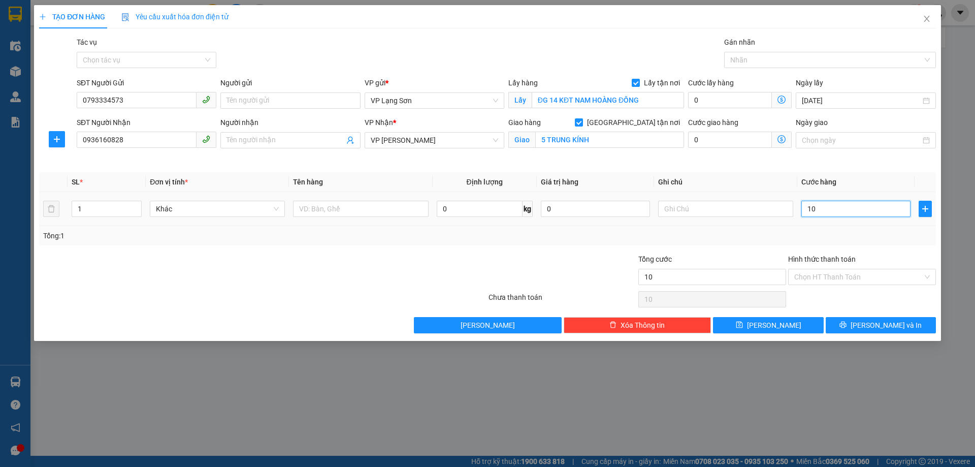
type input "100"
type input "100.000"
drag, startPoint x: 724, startPoint y: 207, endPoint x: 720, endPoint y: 202, distance: 6.5
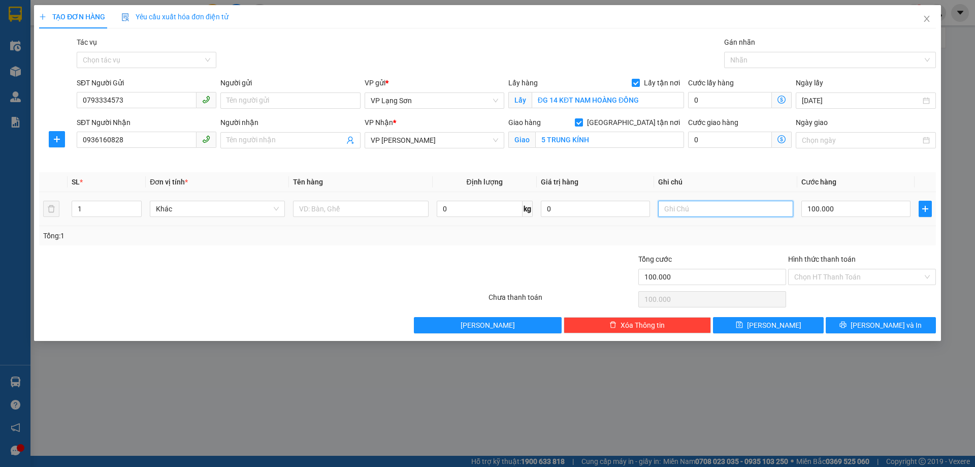
click at [722, 205] on input "text" at bounding box center [725, 209] width 135 height 16
type input "NG NHẬN TT"
click at [314, 211] on input "text" at bounding box center [360, 209] width 135 height 16
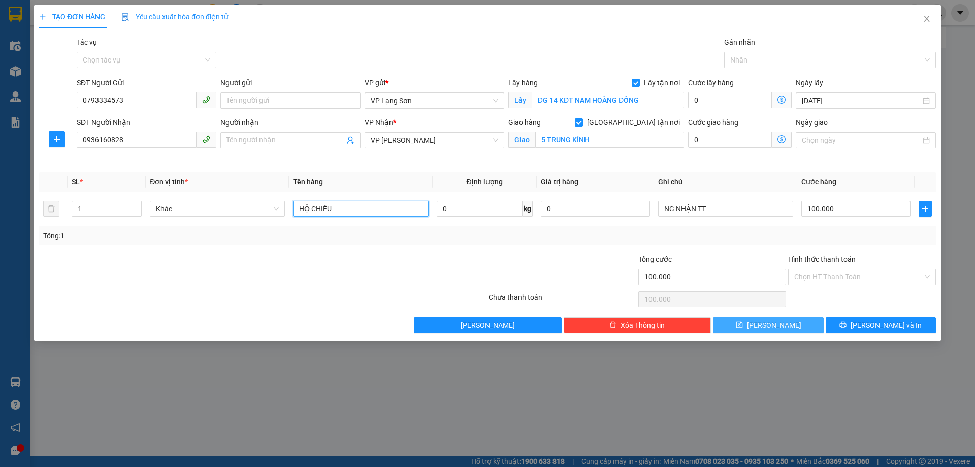
type input "HỘ CHIẾU"
click at [796, 325] on button "[PERSON_NAME]" at bounding box center [768, 325] width 110 height 16
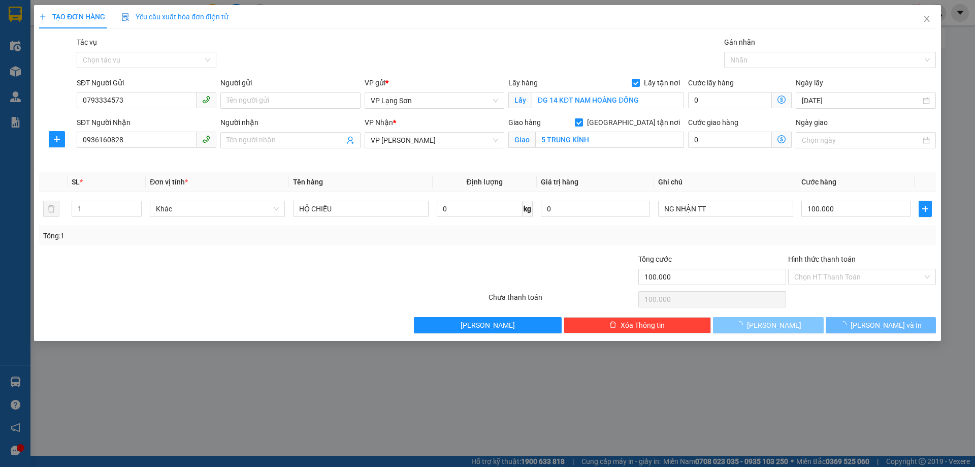
checkbox input "false"
type input "0"
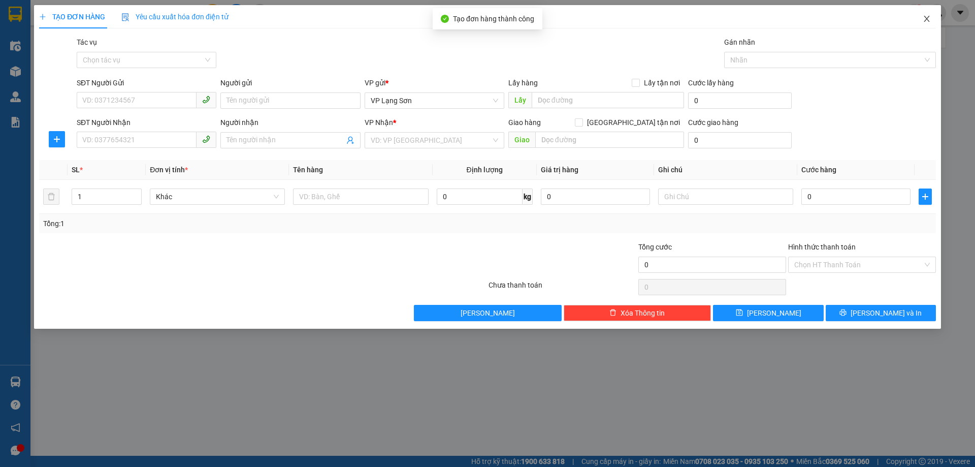
click at [925, 18] on icon "close" at bounding box center [927, 19] width 8 height 8
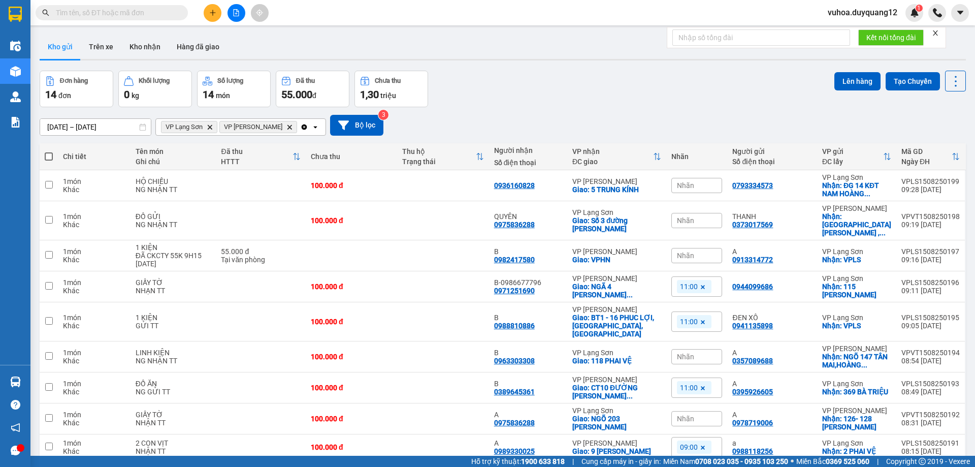
click at [564, 87] on div "Đơn hàng 14 đơn Khối lượng 0 kg Số lượng 14 món Đã thu 55.000 đ Chưa thu 1,30 t…" at bounding box center [503, 89] width 927 height 37
click at [859, 184] on div at bounding box center [863, 185] width 10 height 10
drag, startPoint x: 731, startPoint y: 185, endPoint x: 885, endPoint y: 194, distance: 155.2
click at [885, 194] on tr "1 món Khác HỘ CHIẾU NG NHẬN TT 100.000 đ 0936160828 VP [PERSON_NAME]: 5 TRUNG K…" at bounding box center [503, 185] width 927 height 31
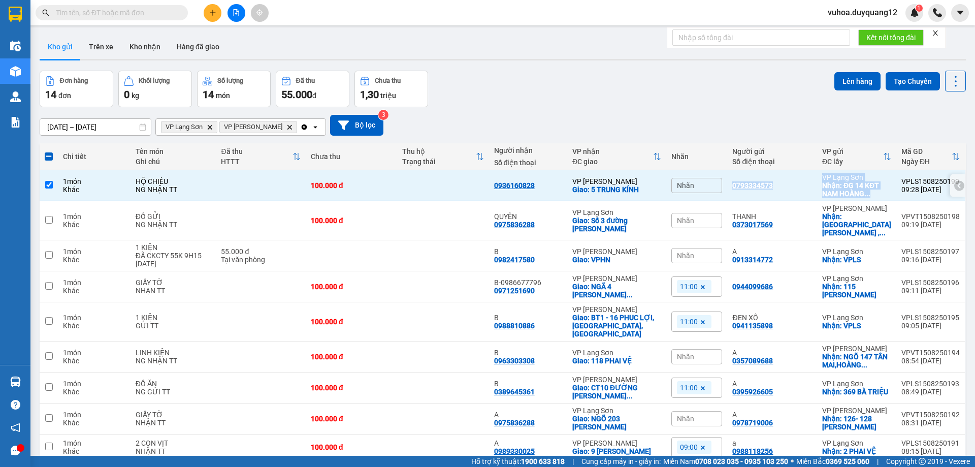
copy tr "0793334573 VP [GEOGRAPHIC_DATA]: ĐG 14 KĐT NAM HOÀNG ..."
click at [698, 186] on div "Nhãn" at bounding box center [697, 185] width 51 height 15
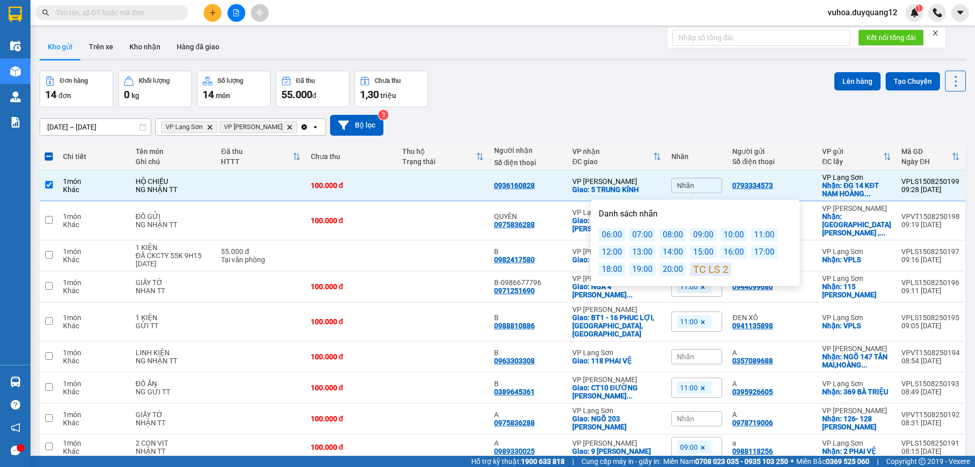
click at [759, 234] on div "11:00" at bounding box center [764, 234] width 26 height 13
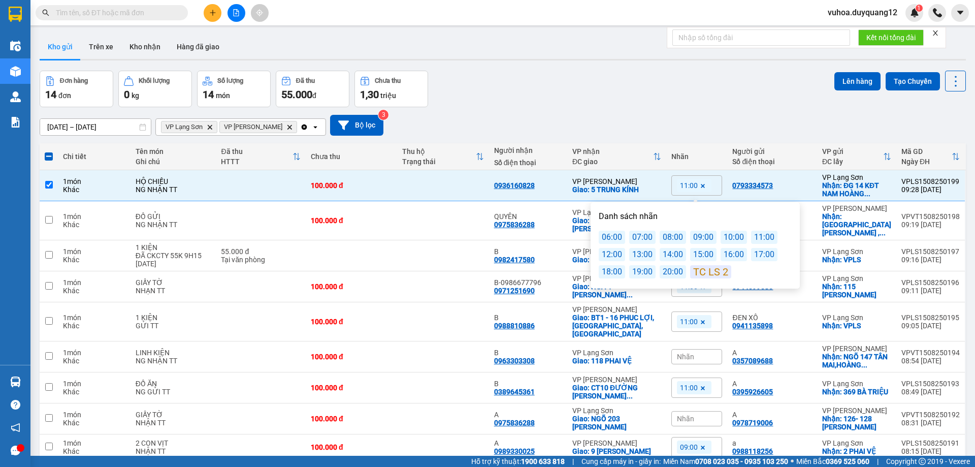
click at [601, 94] on div "Đơn hàng 14 đơn Khối lượng 0 kg Số lượng 14 món Đã thu 55.000 đ Chưa thu 1,30 t…" at bounding box center [503, 89] width 927 height 37
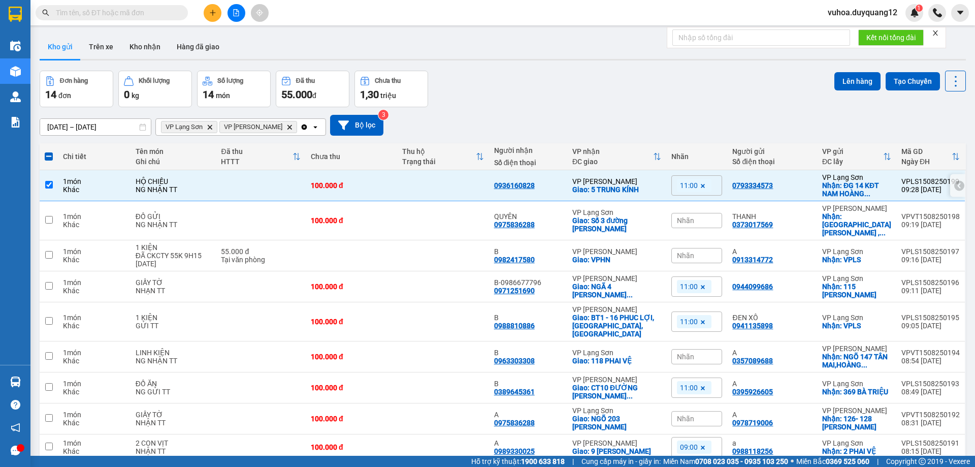
click at [958, 183] on icon at bounding box center [959, 186] width 3 height 6
click at [943, 185] on icon at bounding box center [946, 185] width 7 height 7
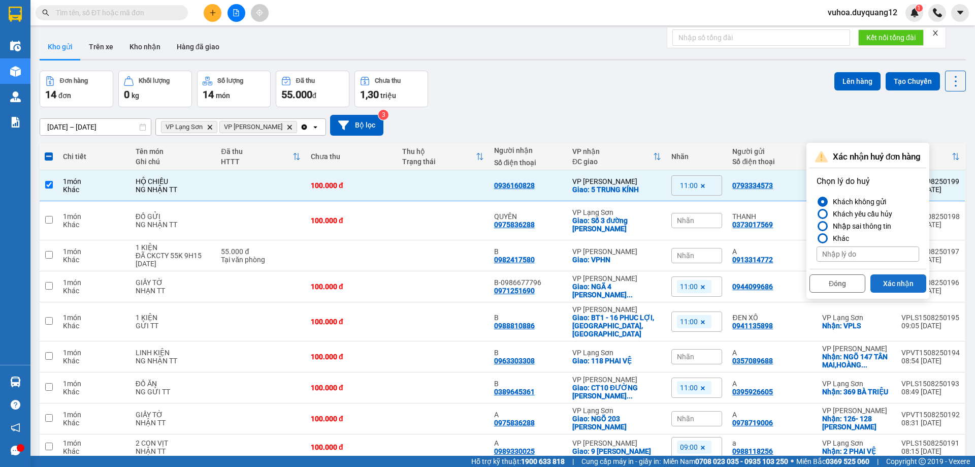
click at [900, 281] on button "Xác nhận" at bounding box center [899, 283] width 56 height 18
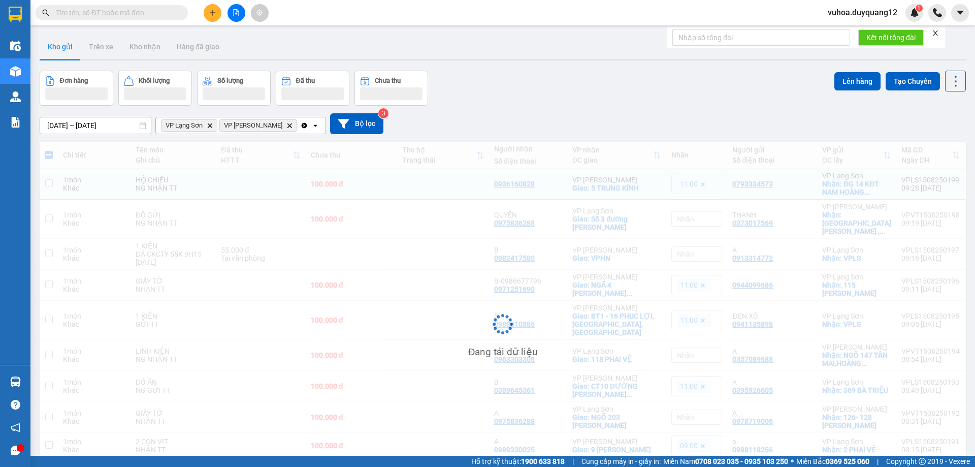
checkbox input "false"
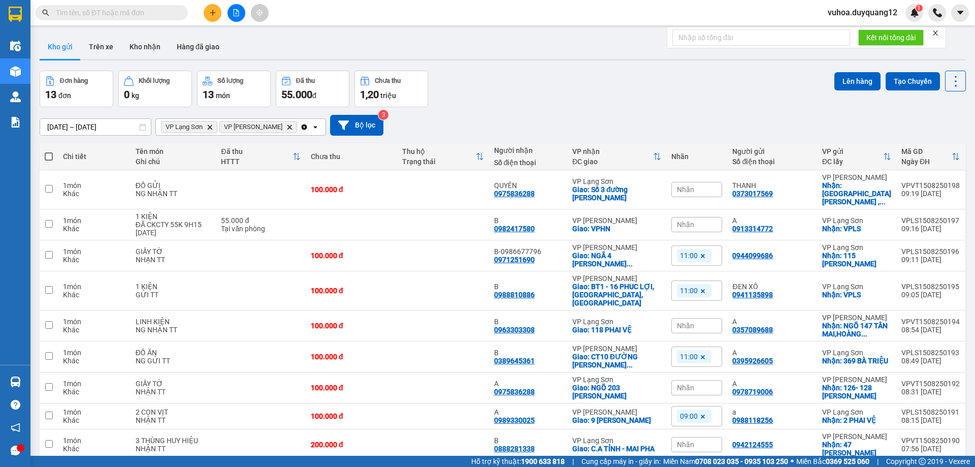
click at [693, 113] on div "[DATE] – [DATE] Press the down arrow key to interact with the calendar and sele…" at bounding box center [503, 125] width 927 height 36
